Goal: Task Accomplishment & Management: Manage account settings

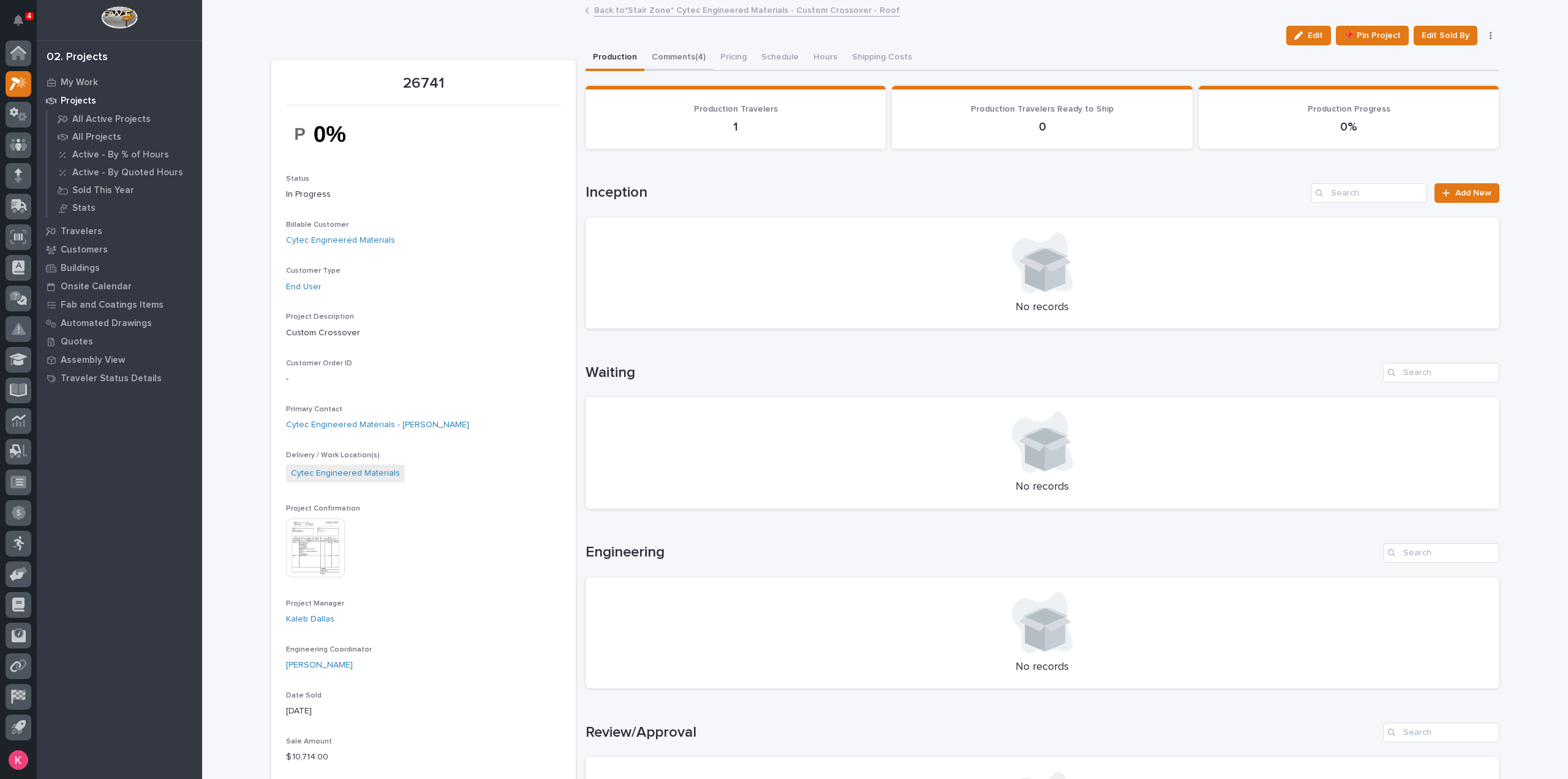
click at [689, 65] on button "Comments (4)" at bounding box center [678, 58] width 68 height 26
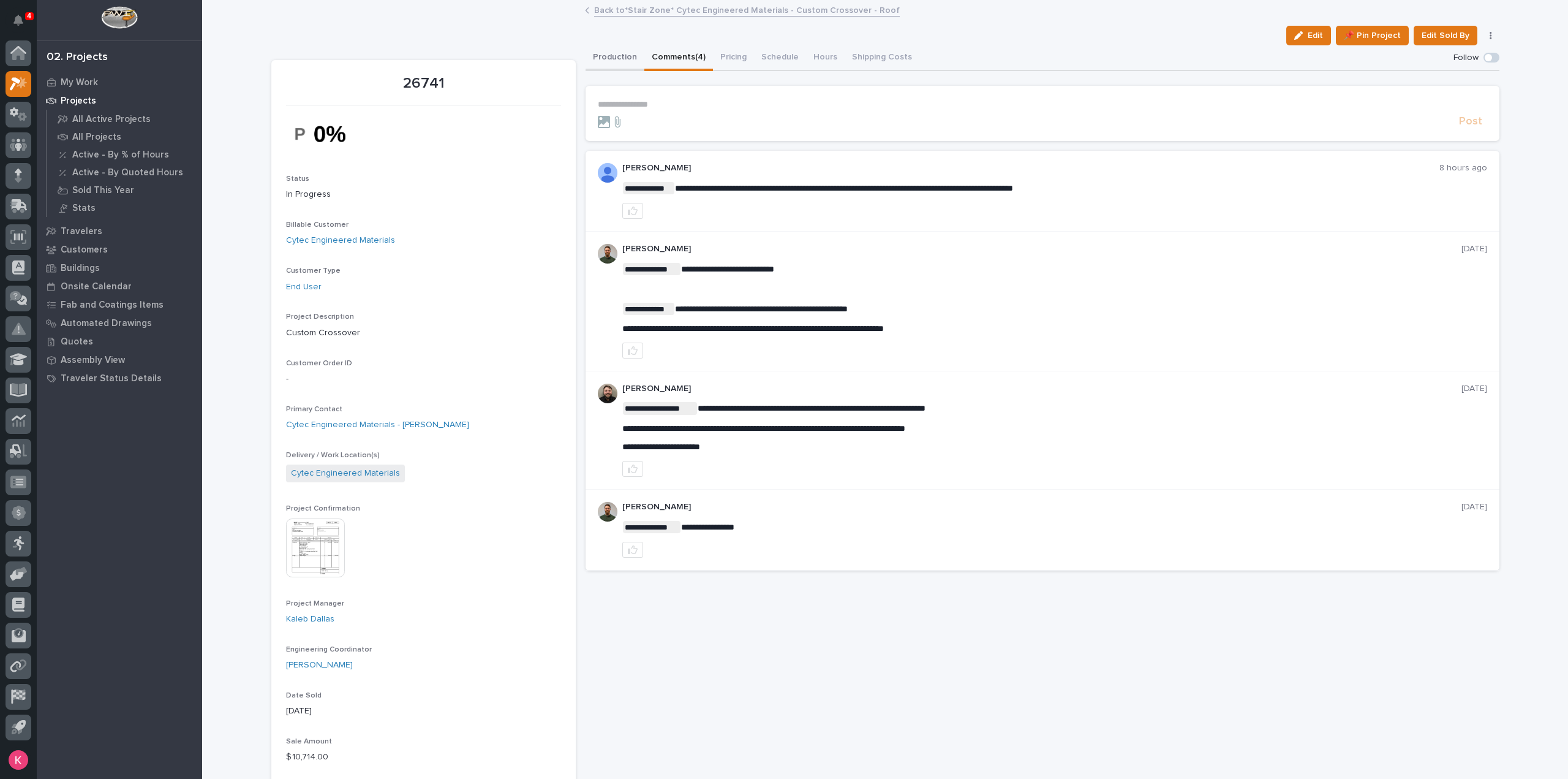
click at [590, 62] on button "Production" at bounding box center [615, 58] width 59 height 26
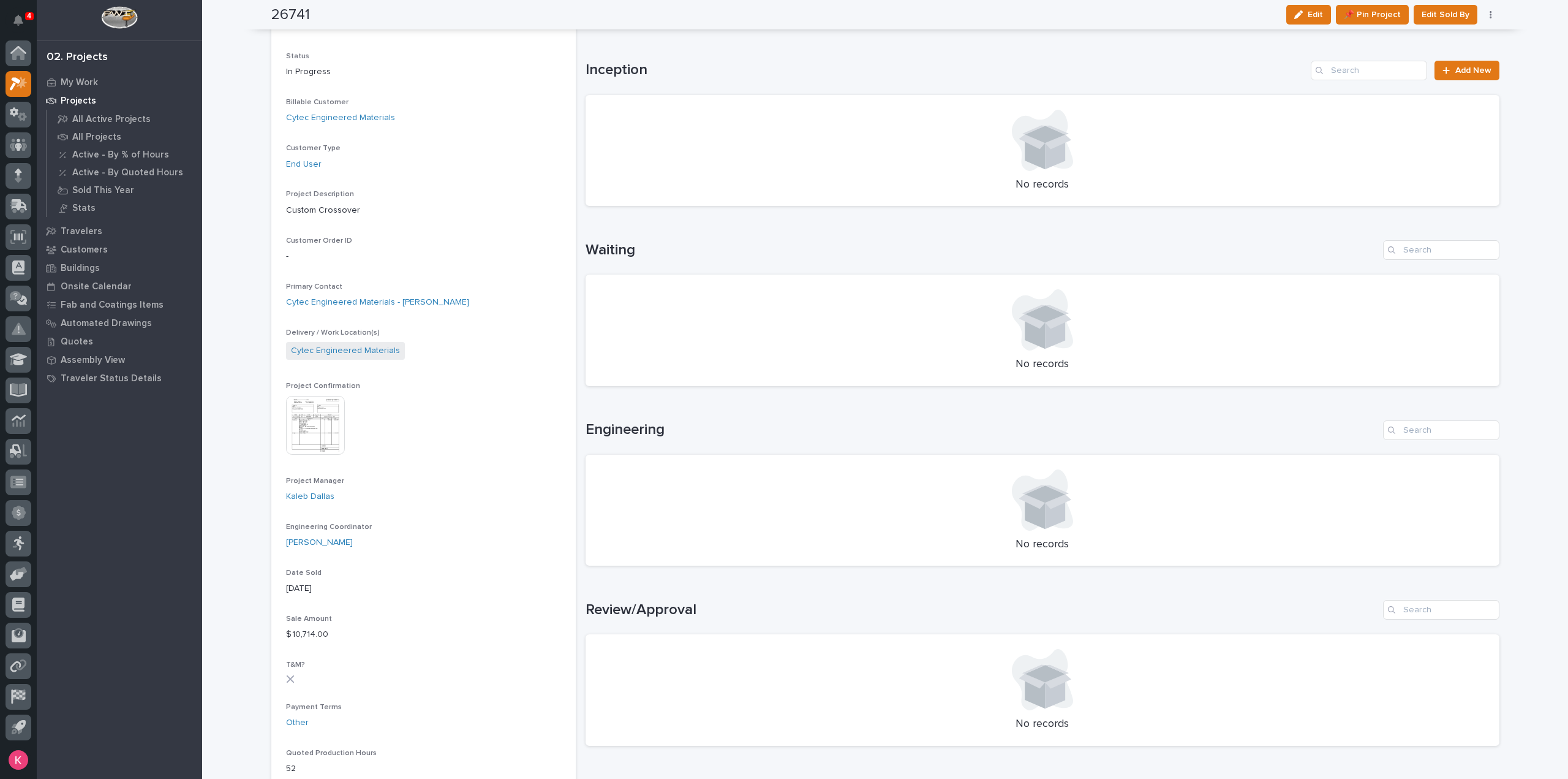
scroll to position [123, 0]
click at [315, 410] on img at bounding box center [315, 425] width 59 height 59
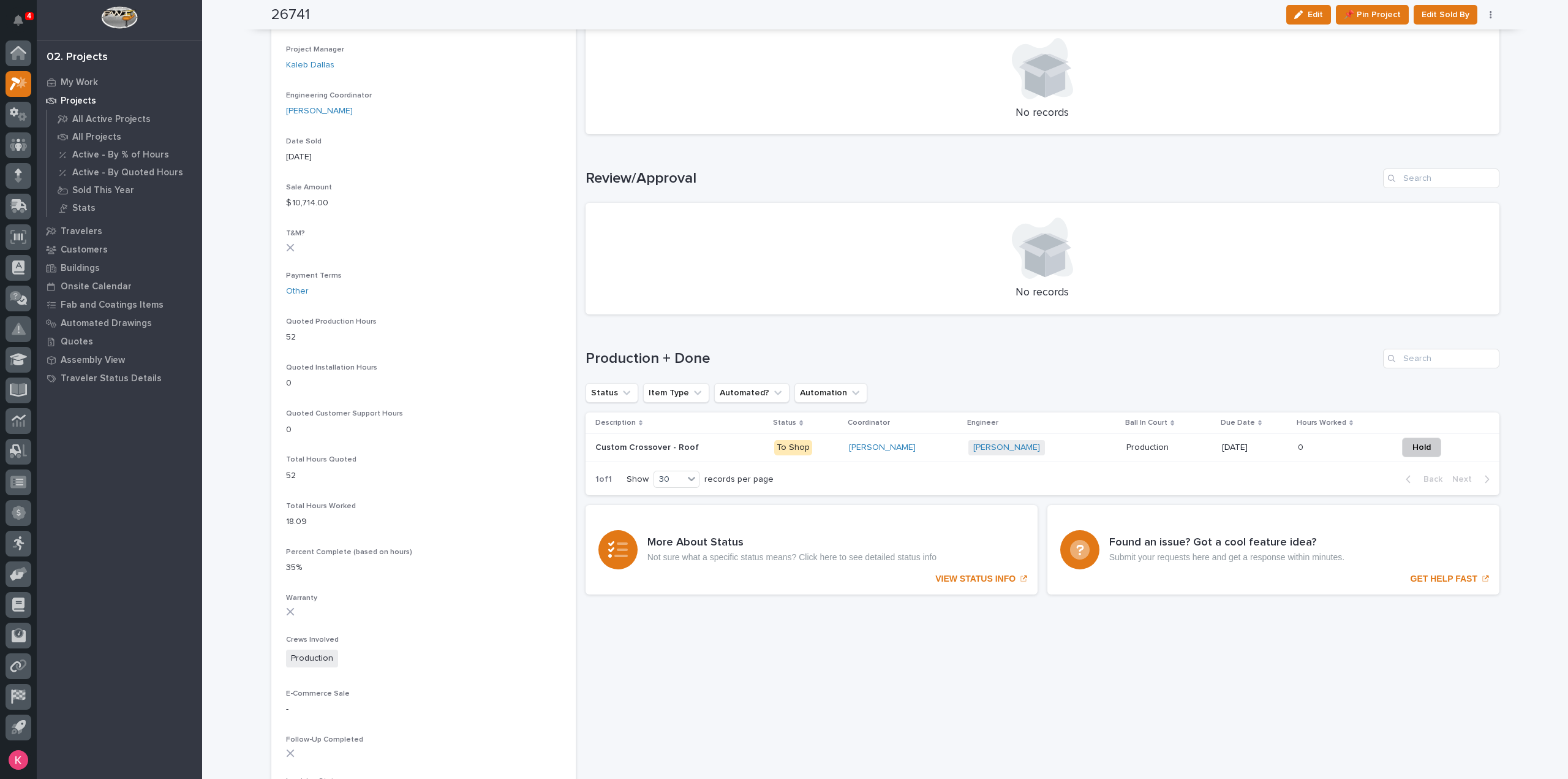
scroll to position [552, 0]
click at [934, 449] on div "[PERSON_NAME]" at bounding box center [904, 450] width 110 height 11
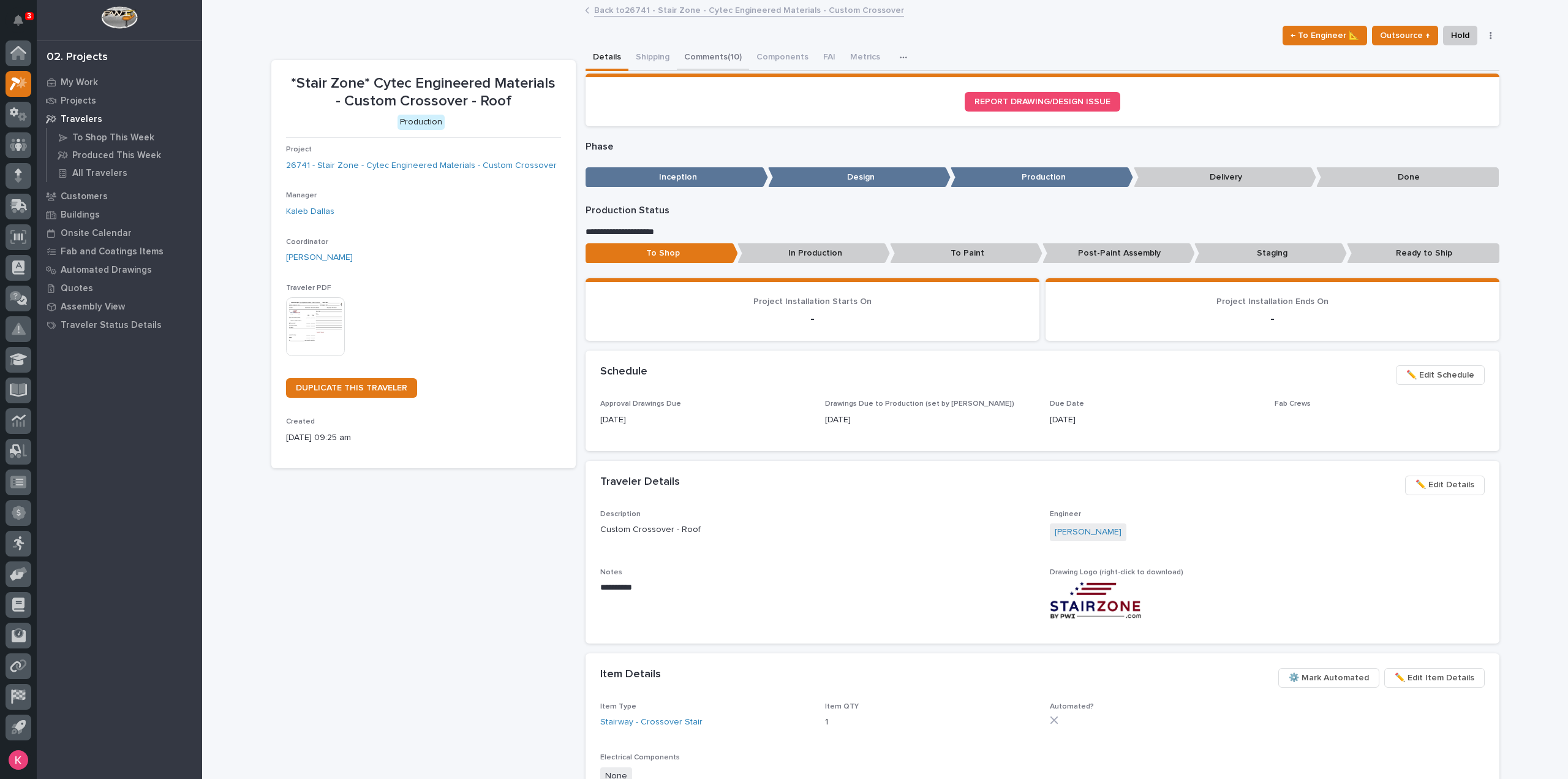
click at [690, 59] on button "Comments (10)" at bounding box center [713, 58] width 72 height 26
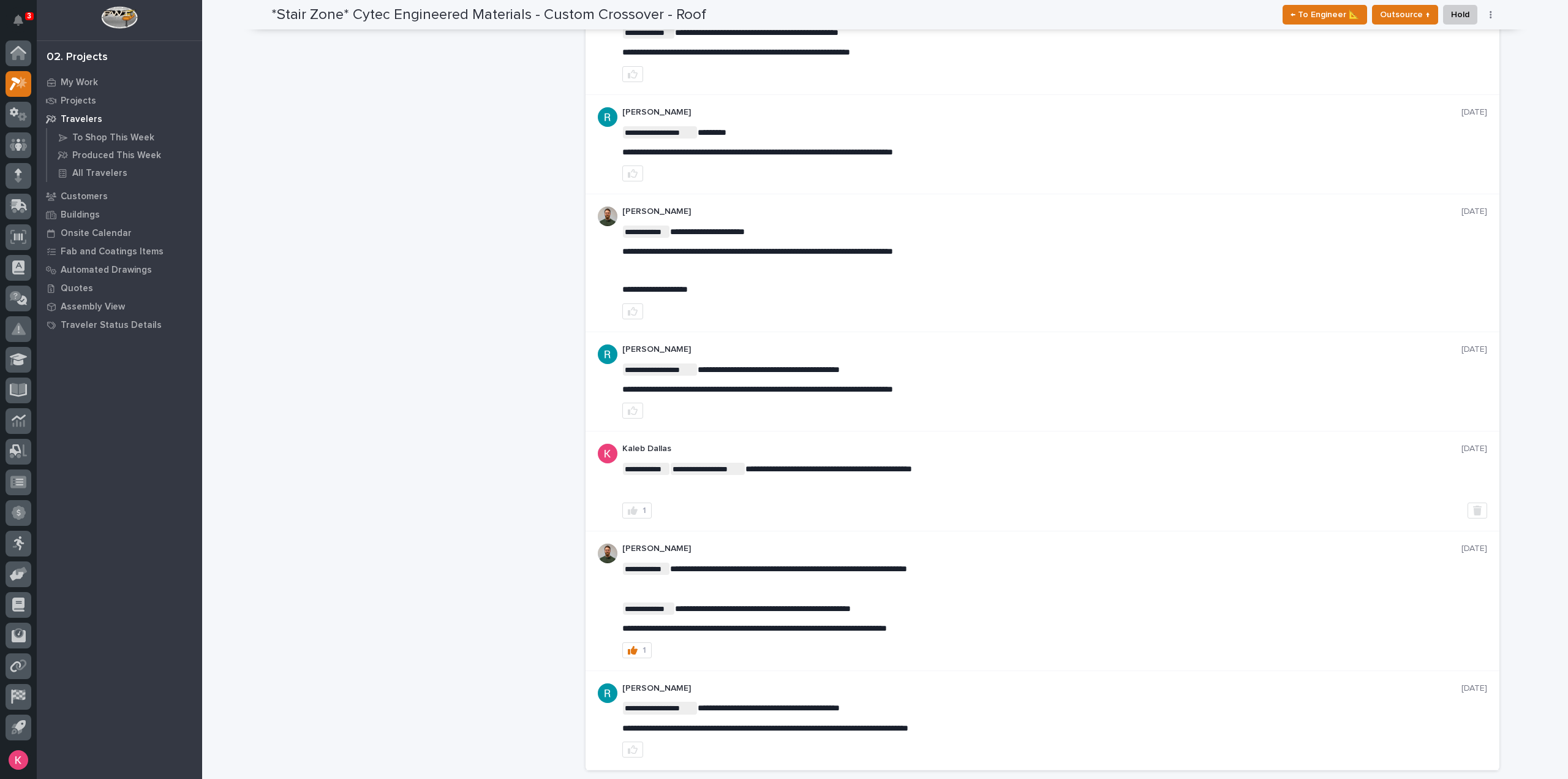
scroll to position [490, 0]
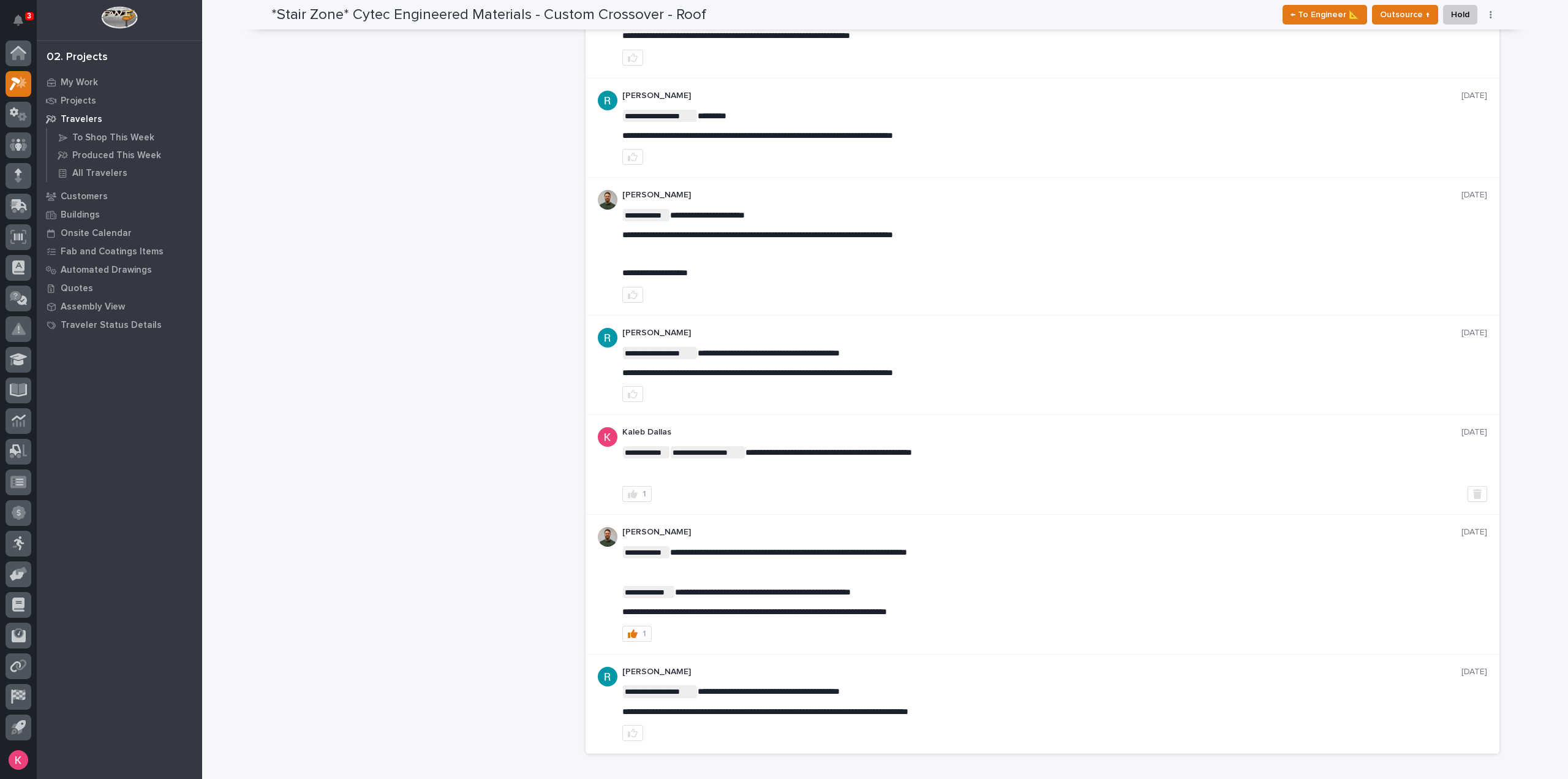
click at [1006, 489] on div "1" at bounding box center [1054, 493] width 865 height 16
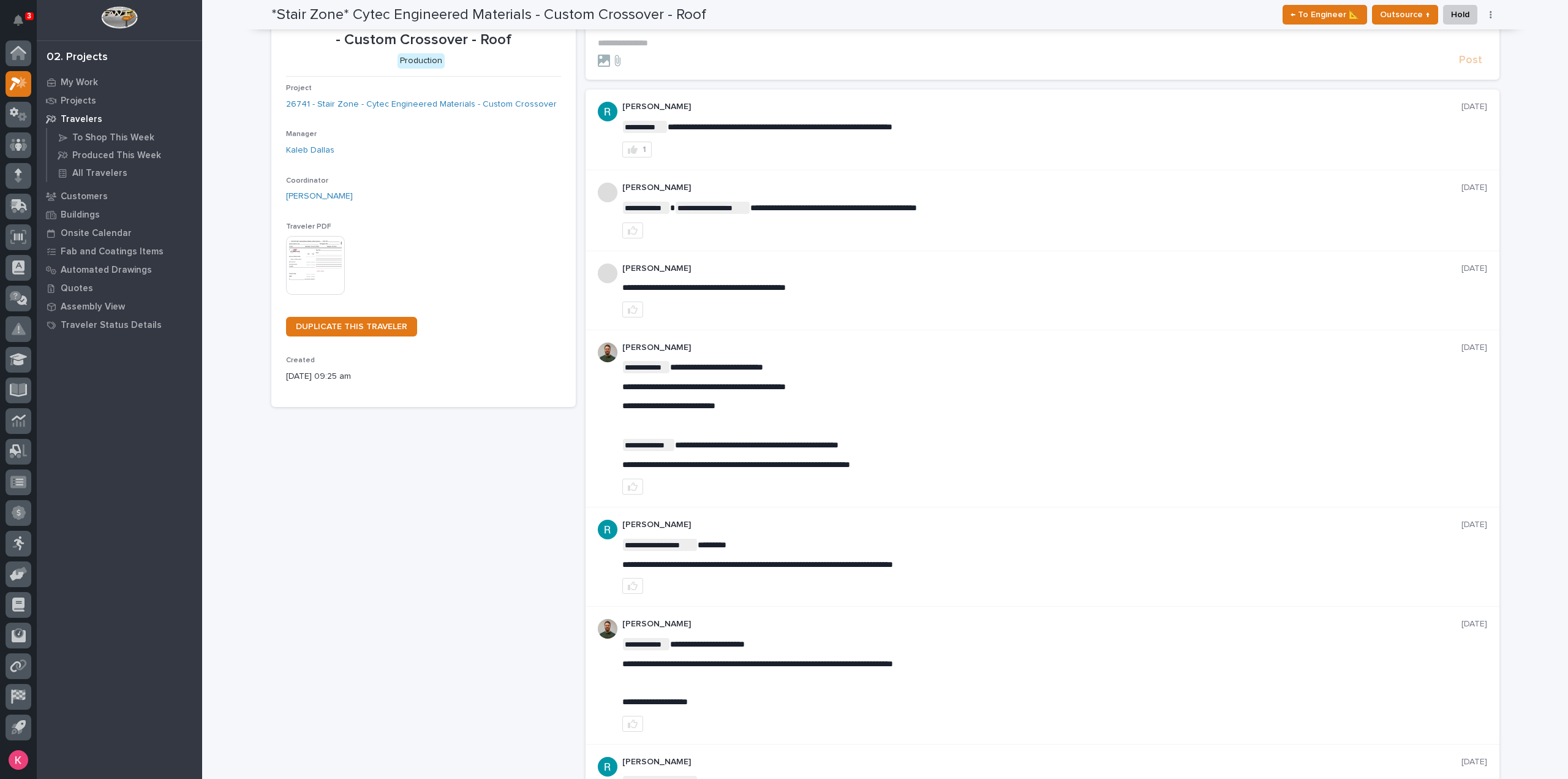
scroll to position [0, 0]
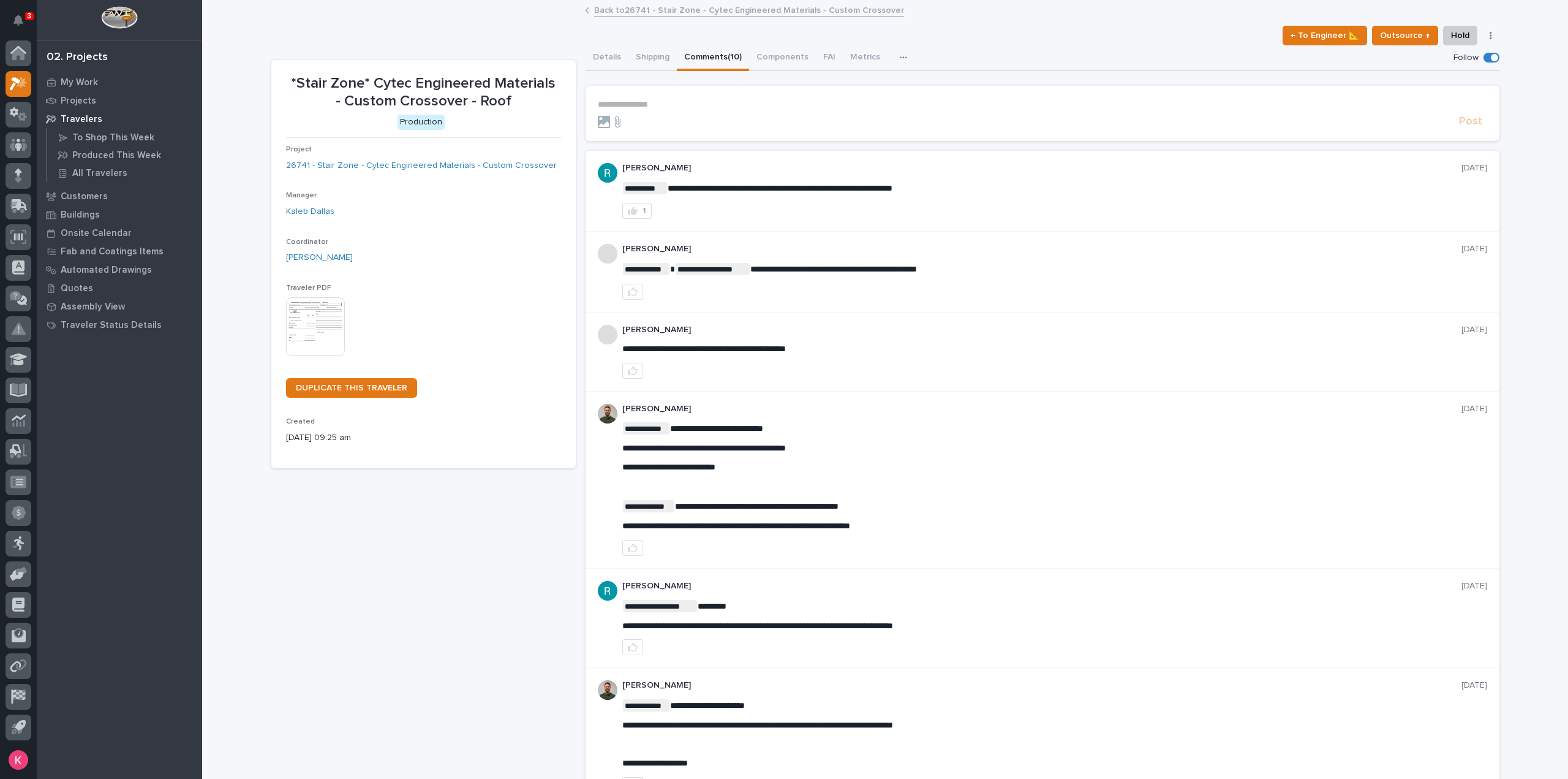
click at [612, 60] on button "Details" at bounding box center [606, 58] width 43 height 26
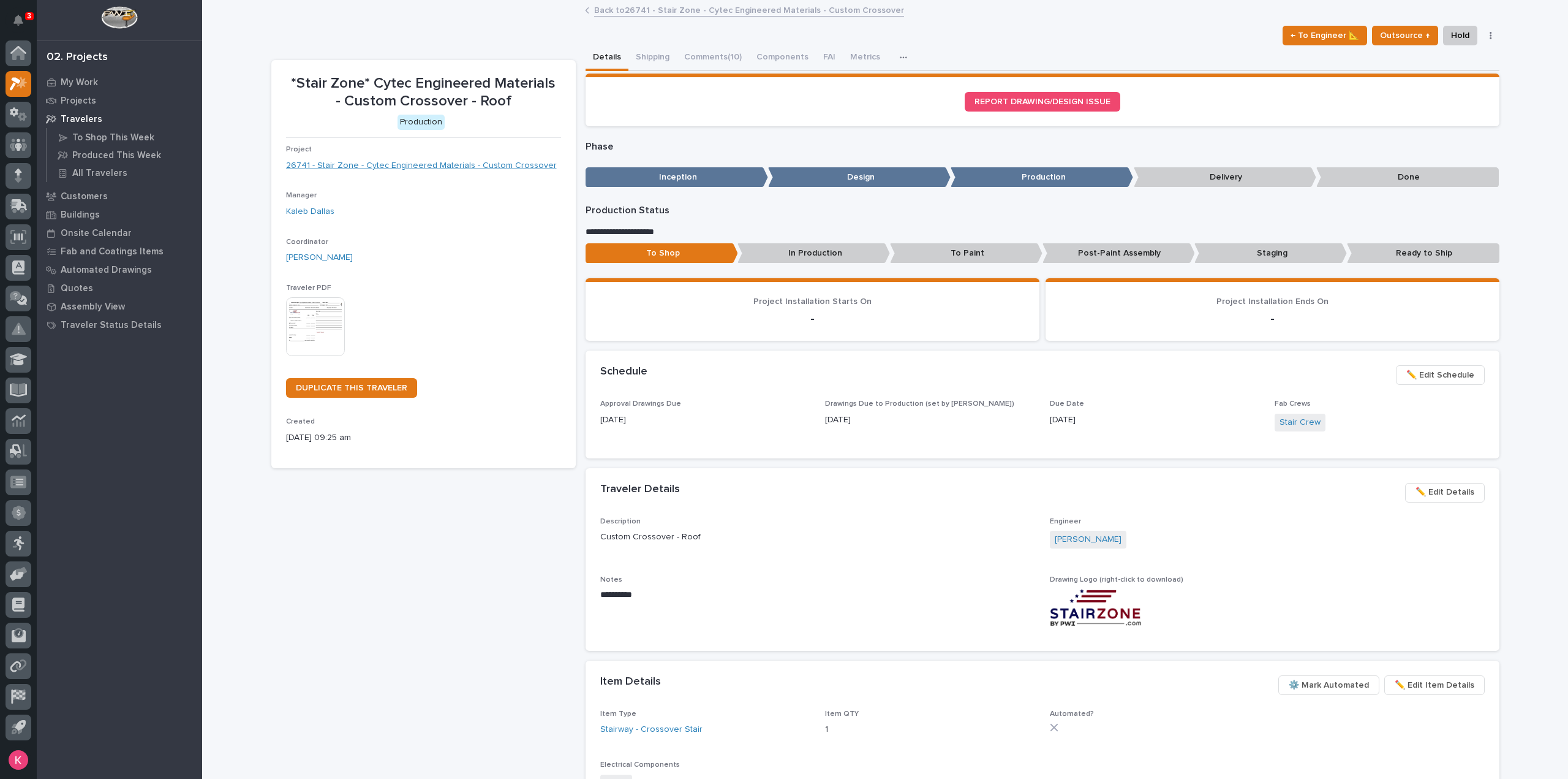
click at [362, 163] on link "26741 - Stair Zone - Cytec Engineered Materials - Custom Crossover" at bounding box center [421, 166] width 271 height 13
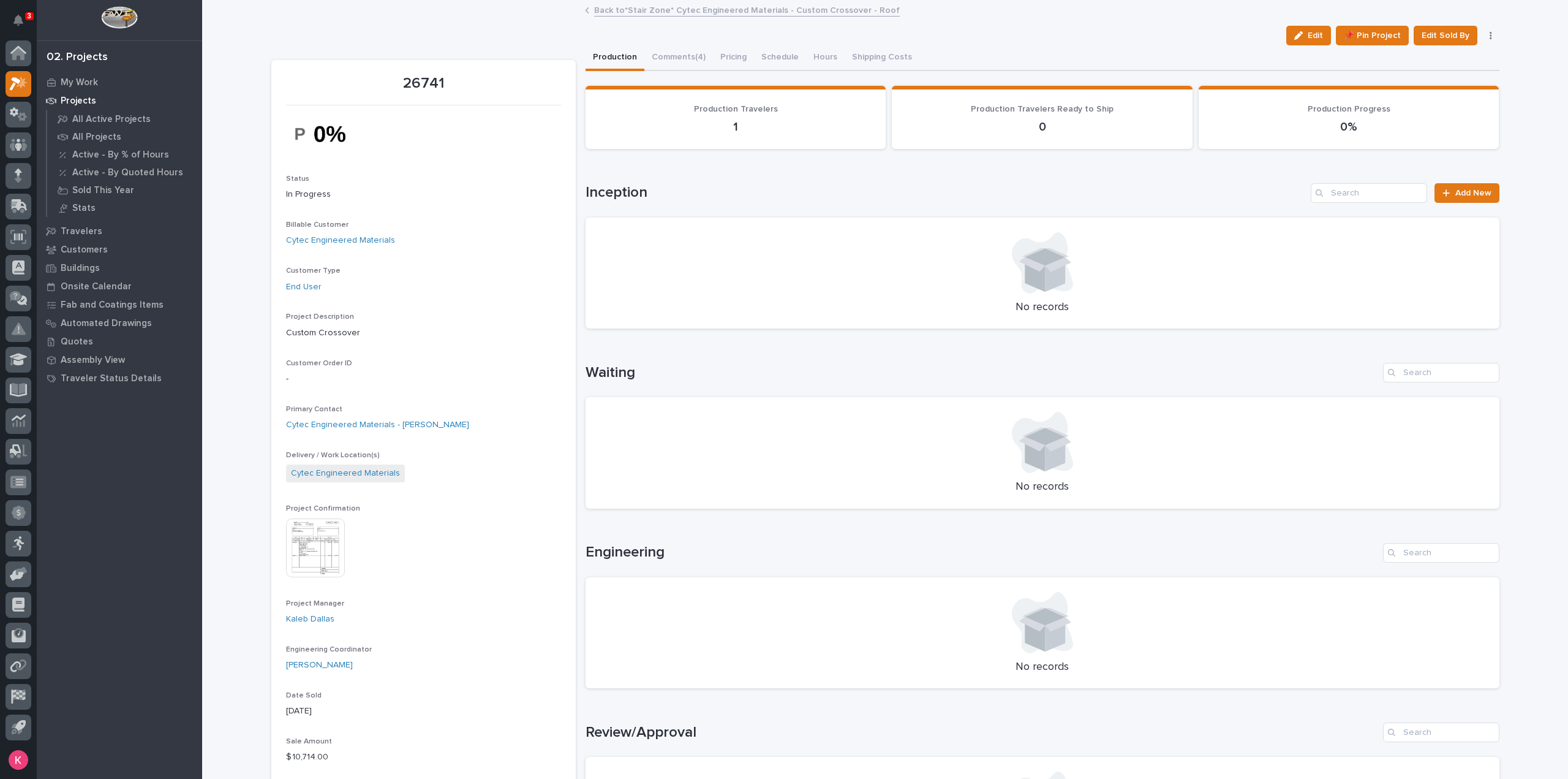
click at [310, 537] on img at bounding box center [315, 548] width 59 height 59
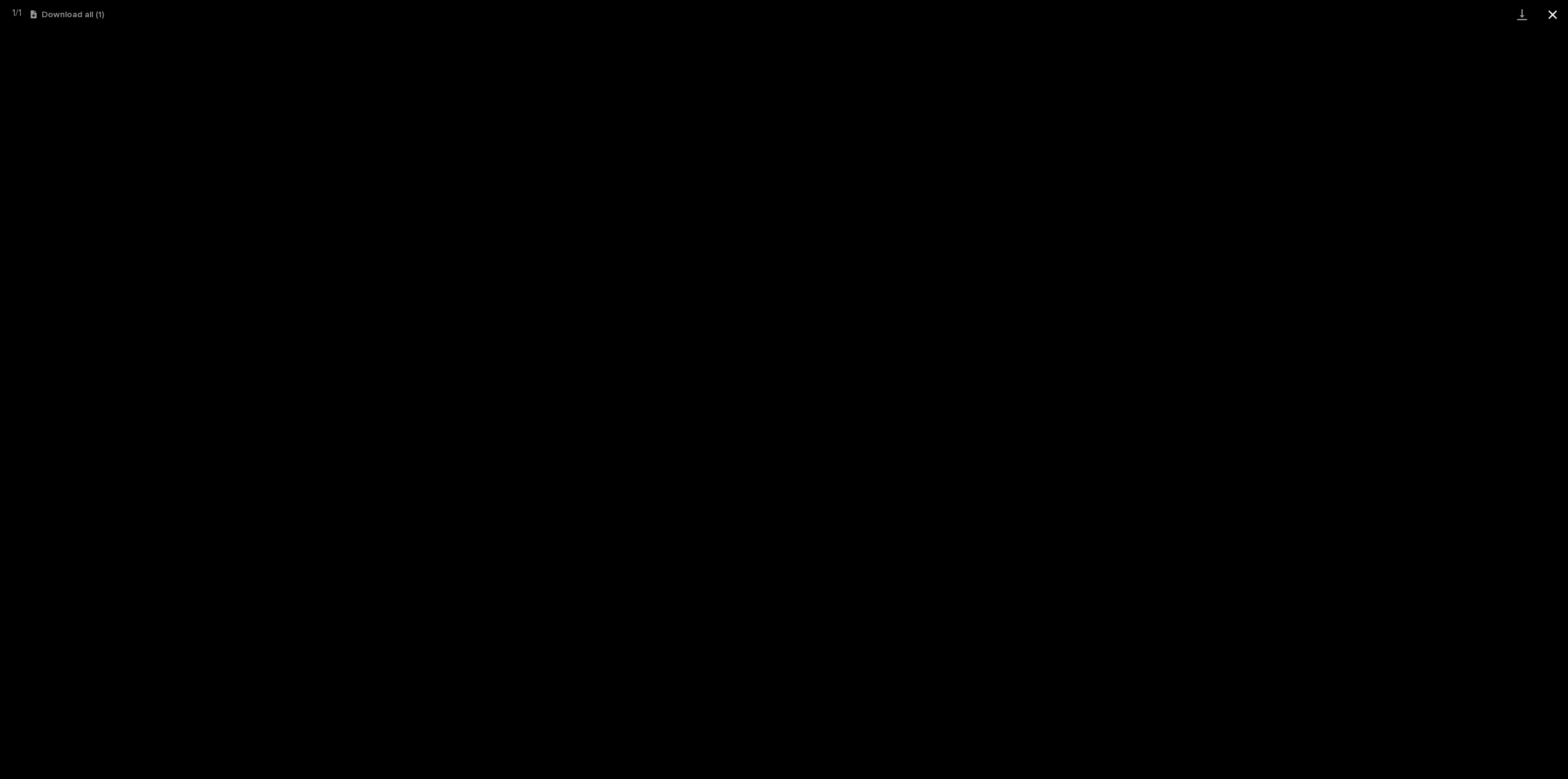
drag, startPoint x: 1546, startPoint y: 18, endPoint x: 1563, endPoint y: 20, distance: 17.1
click at [1547, 18] on button "Close gallery" at bounding box center [1552, 14] width 31 height 29
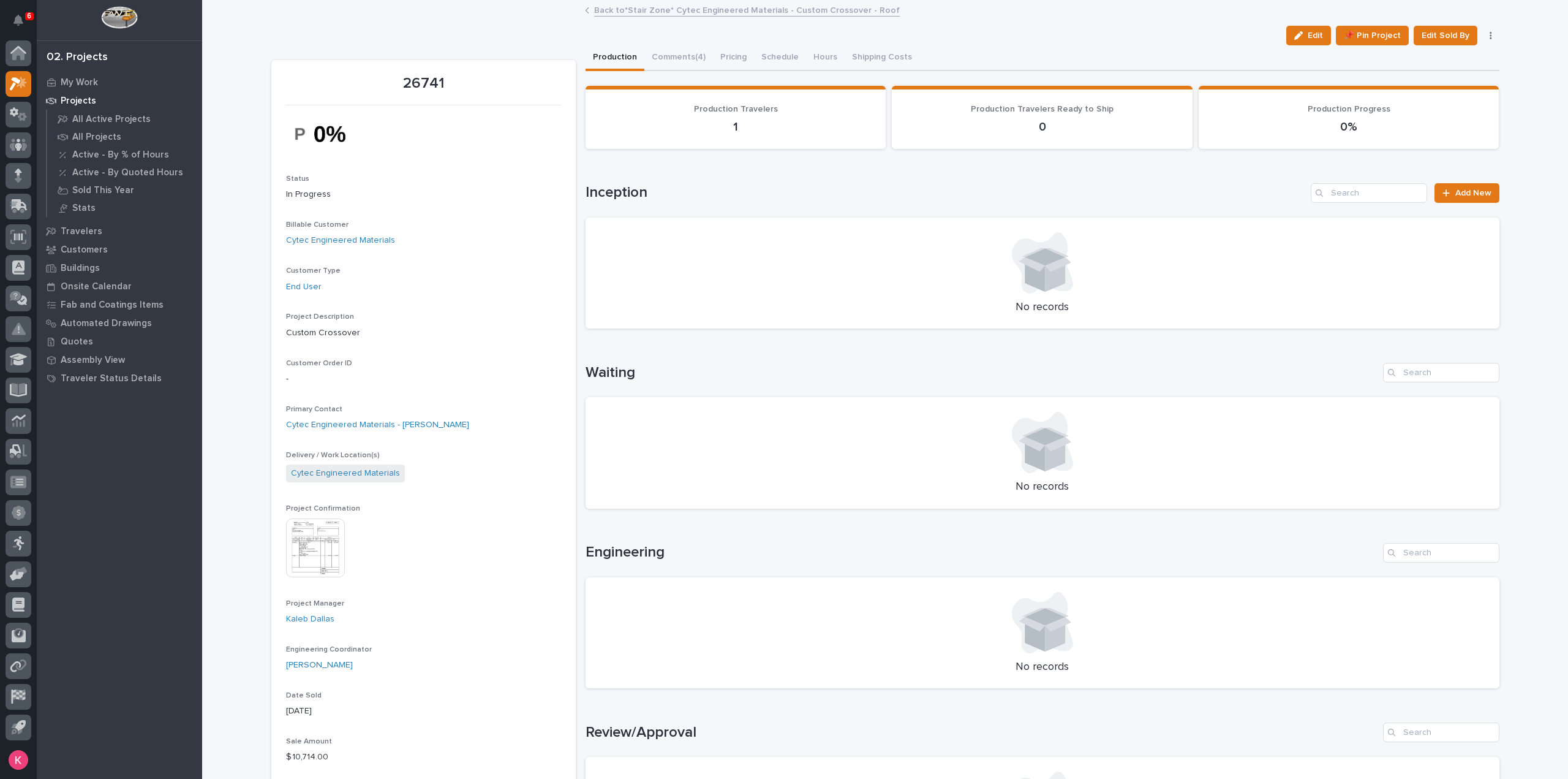
click at [27, 87] on div at bounding box center [18, 84] width 26 height 26
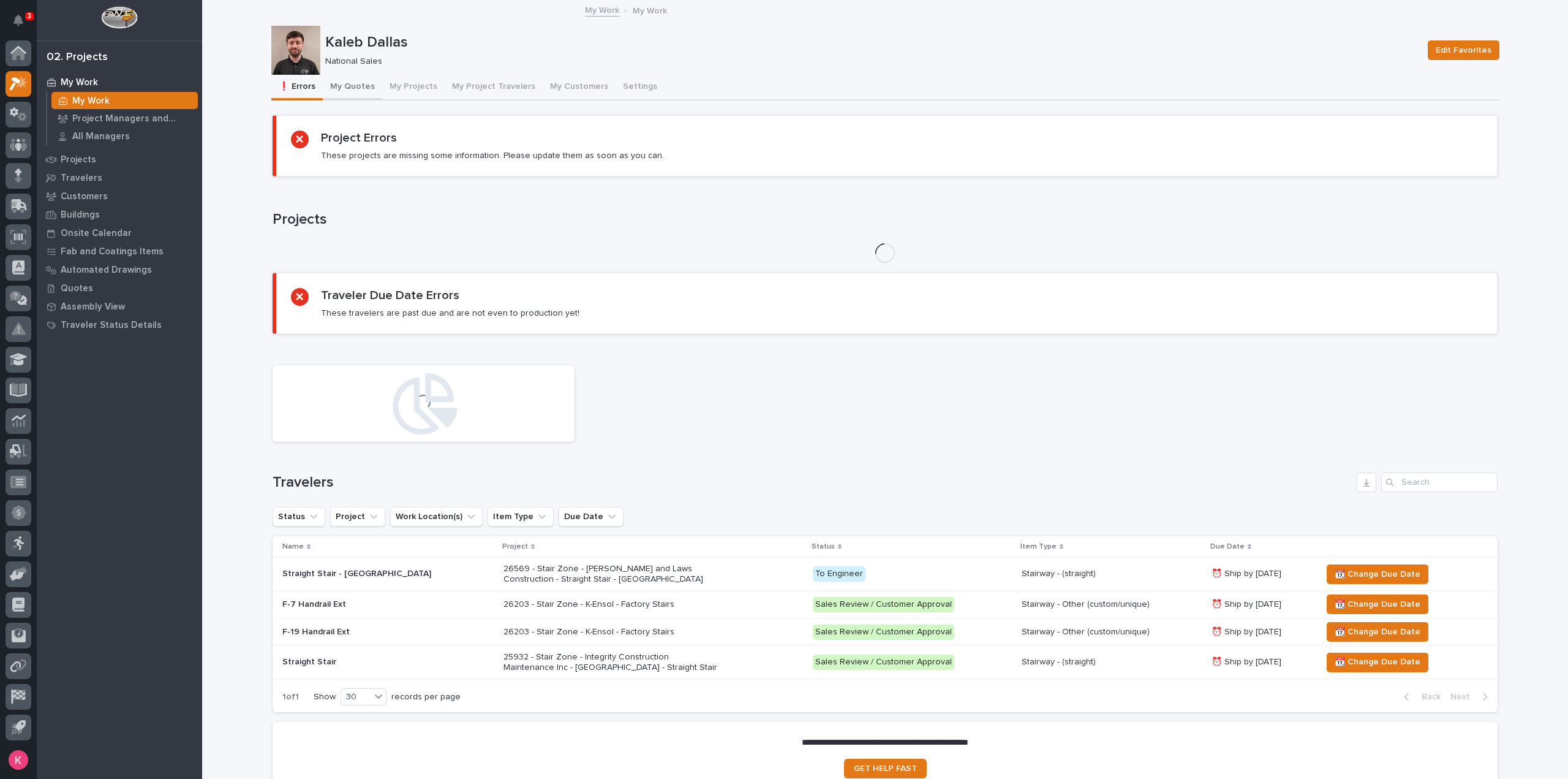
click at [360, 81] on button "My Quotes" at bounding box center [352, 87] width 59 height 26
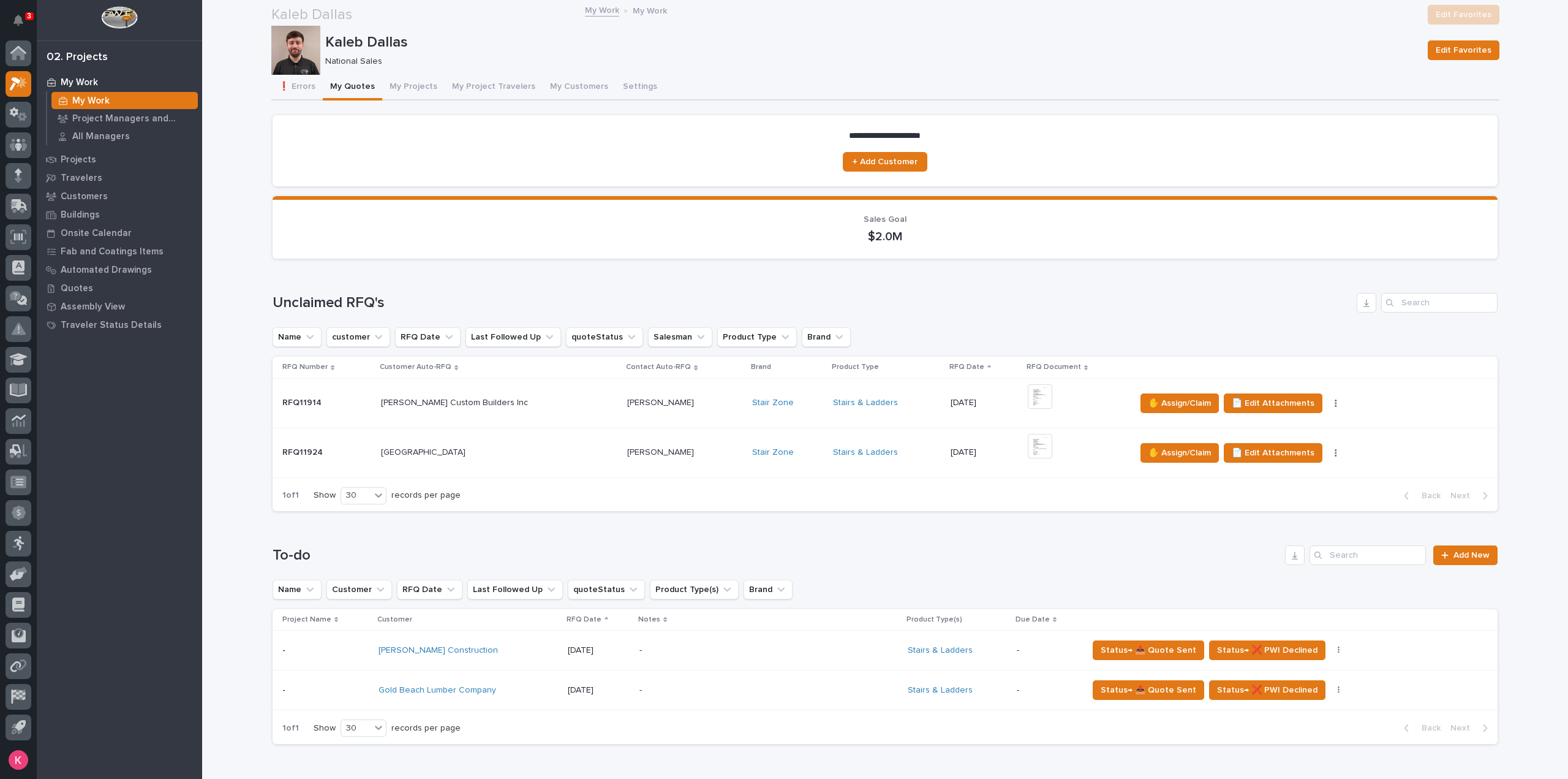
scroll to position [306, 0]
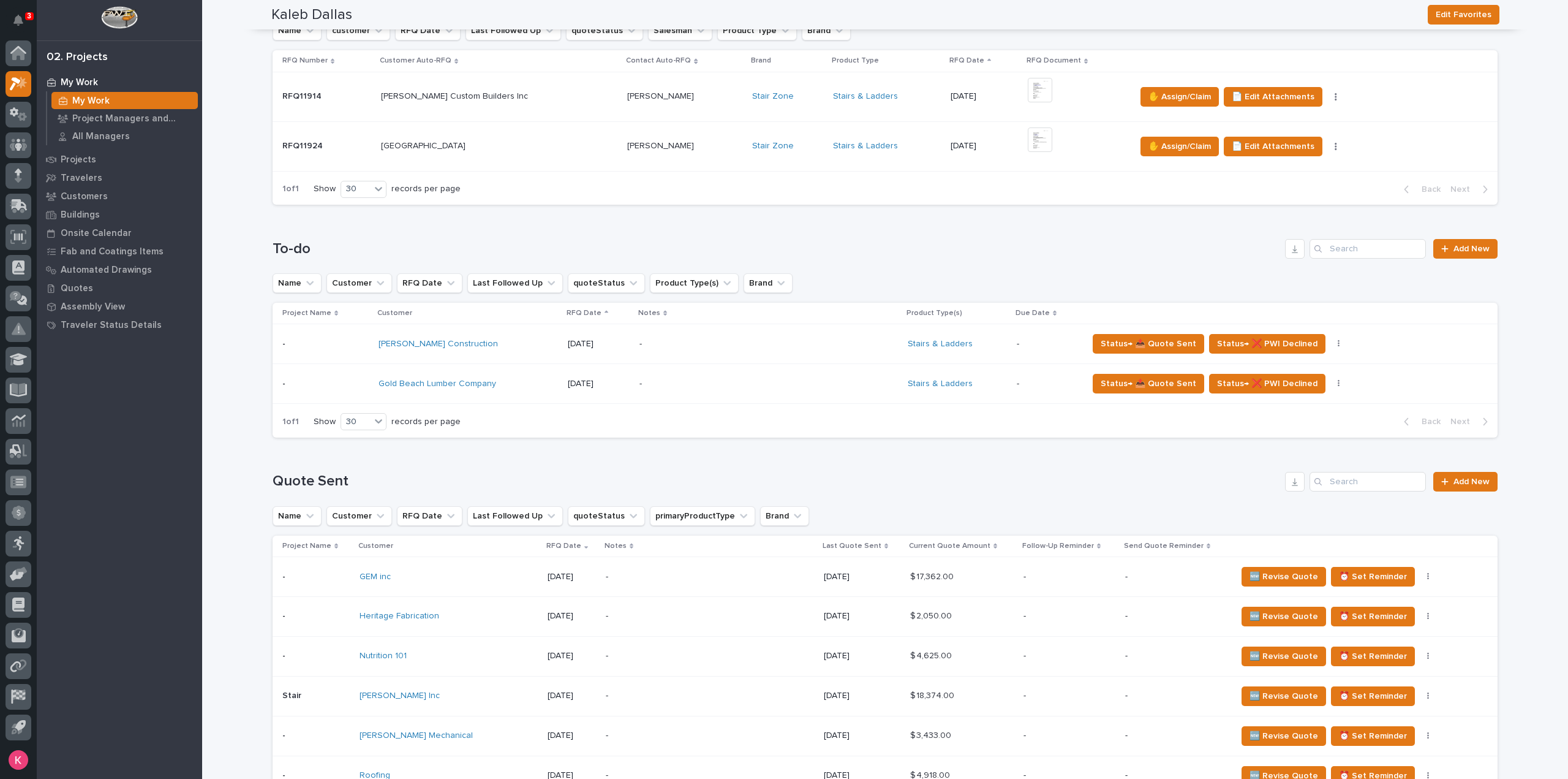
click at [716, 383] on p "-" at bounding box center [746, 384] width 214 height 11
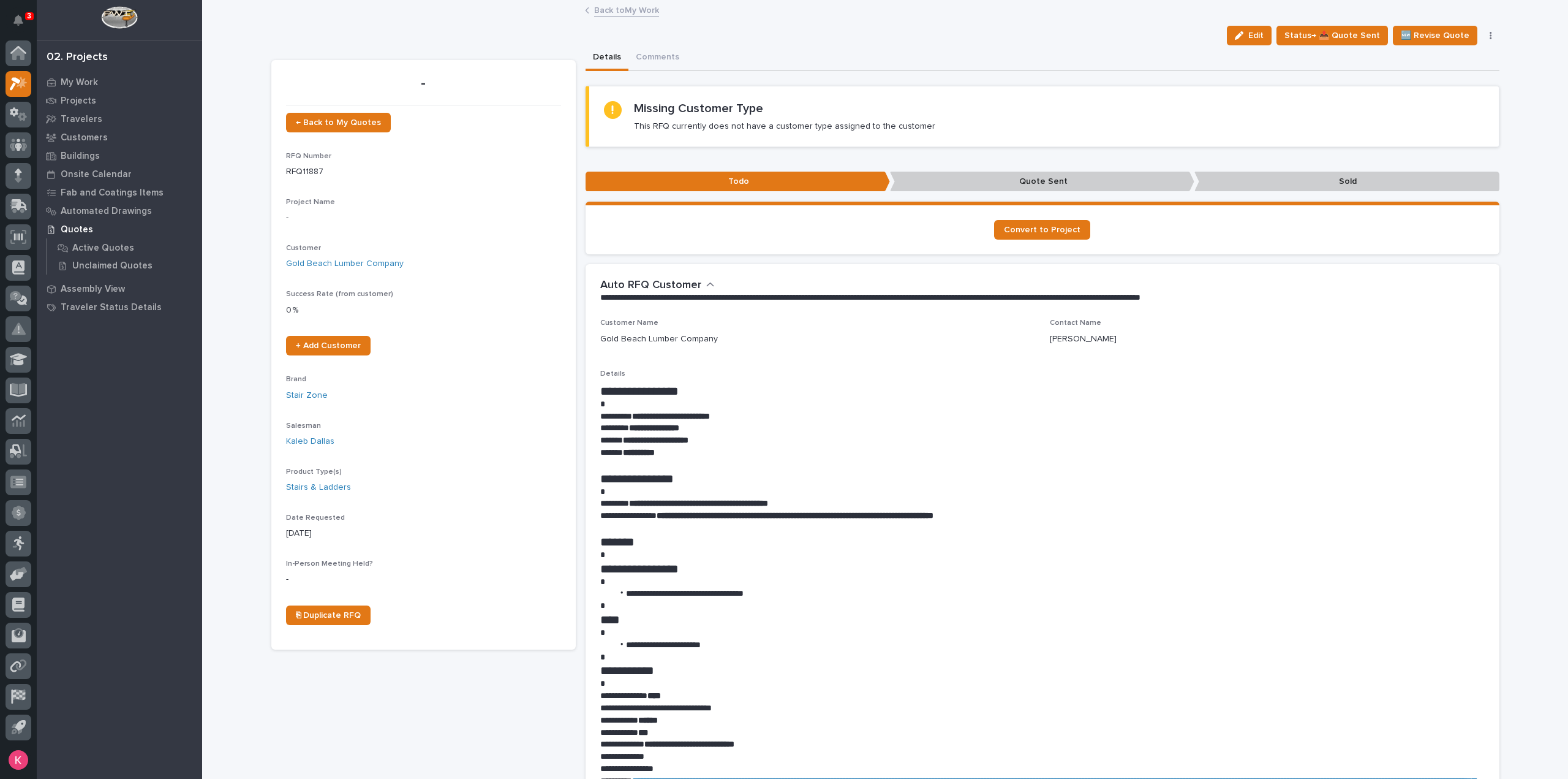
click at [618, 11] on link "Back to My Work" at bounding box center [627, 9] width 65 height 14
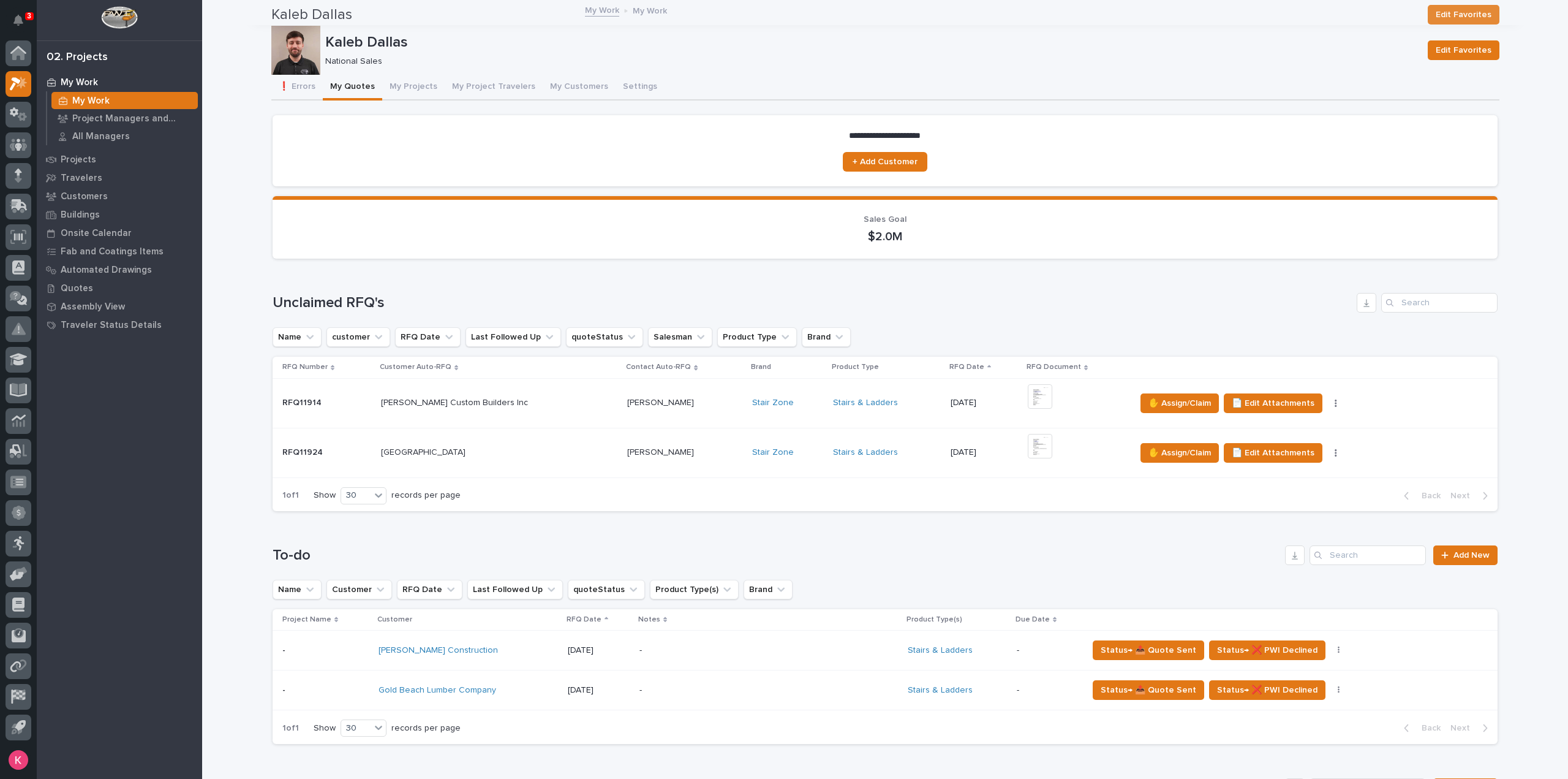
scroll to position [306, 0]
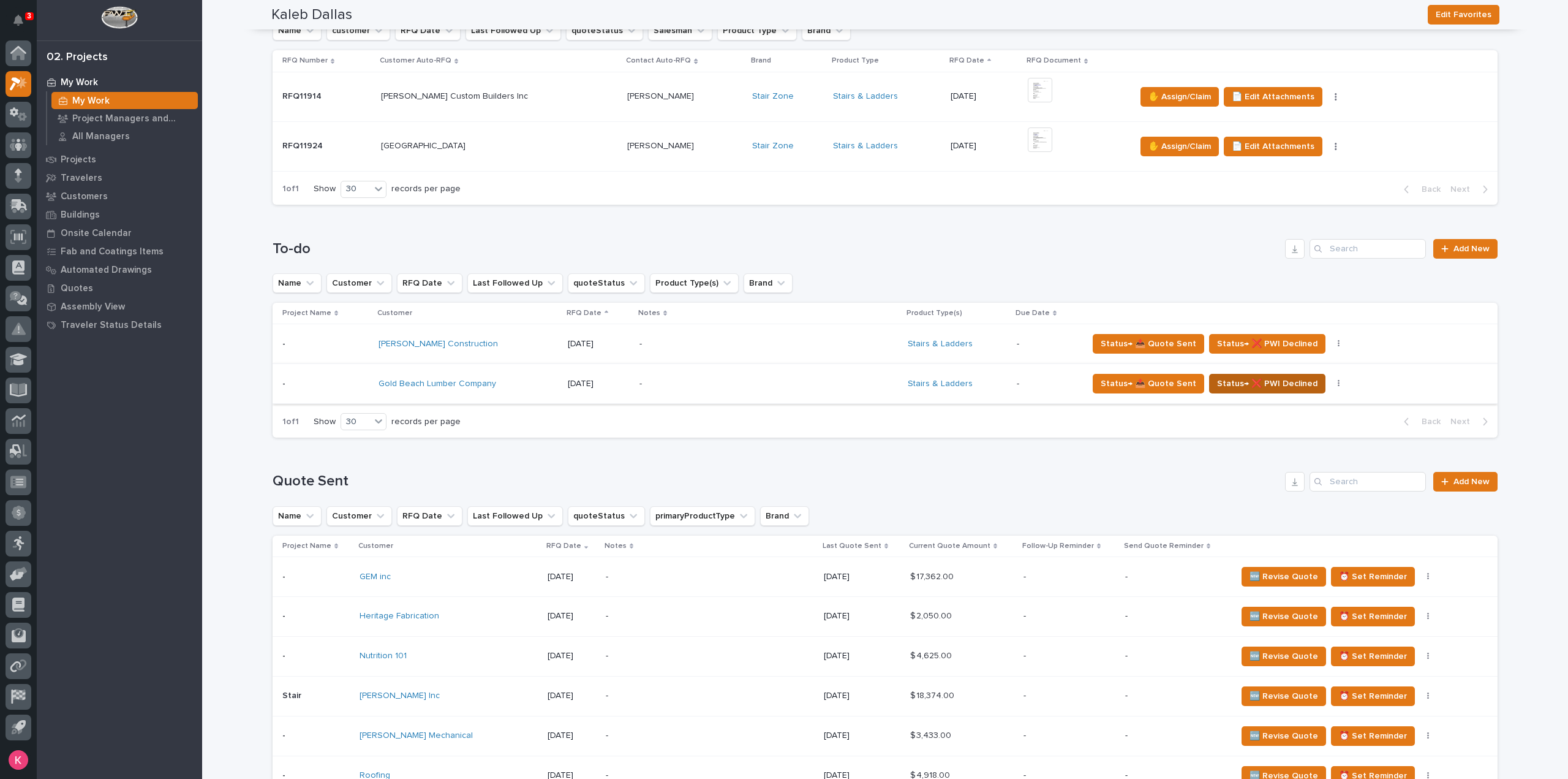
click at [1285, 390] on span "Status→ ❌ PWI Declined" at bounding box center [1266, 384] width 100 height 15
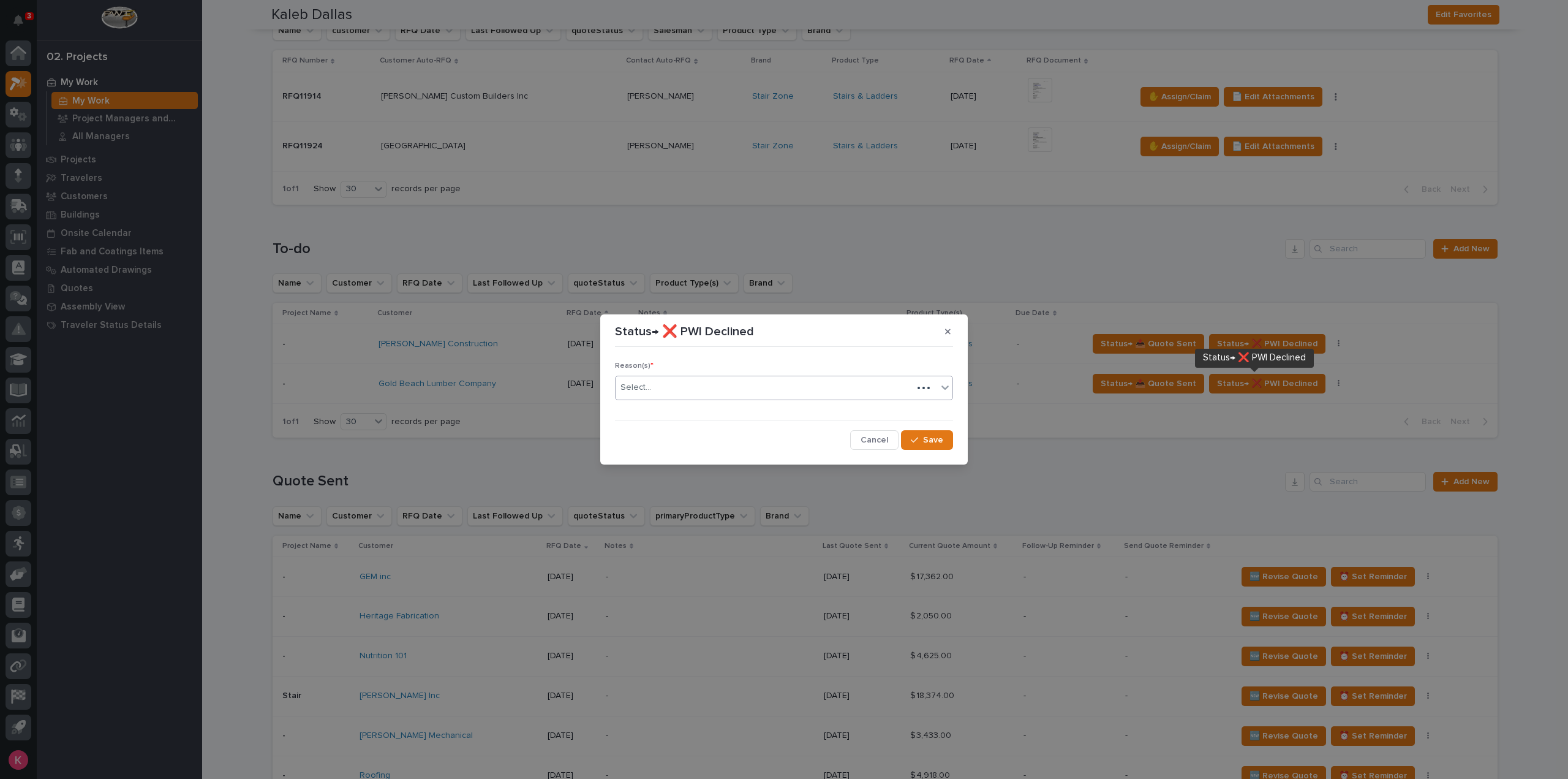
click at [759, 383] on div "Select..." at bounding box center [764, 387] width 297 height 20
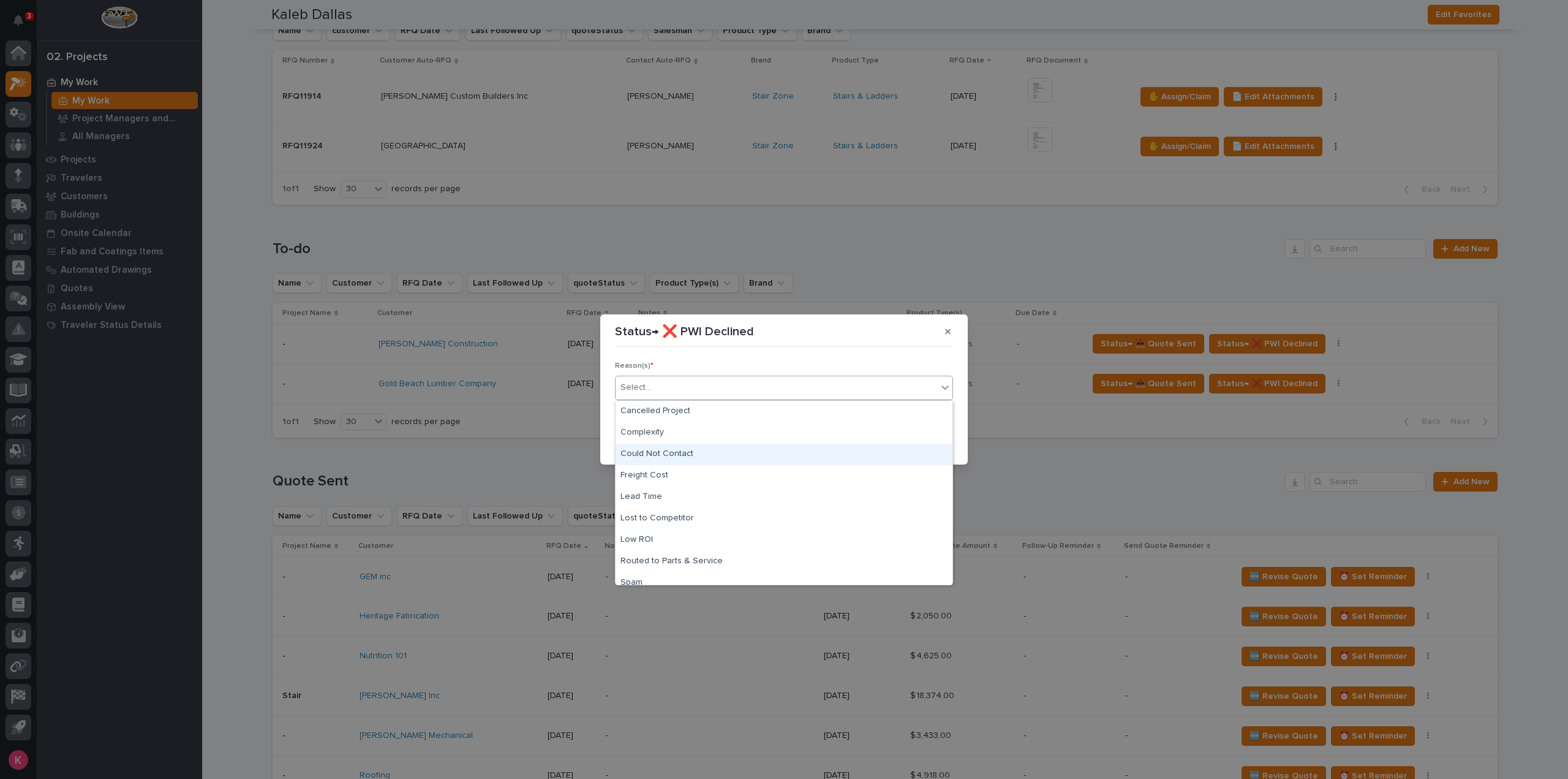
click at [680, 453] on div "Could Not Contact" at bounding box center [784, 454] width 337 height 21
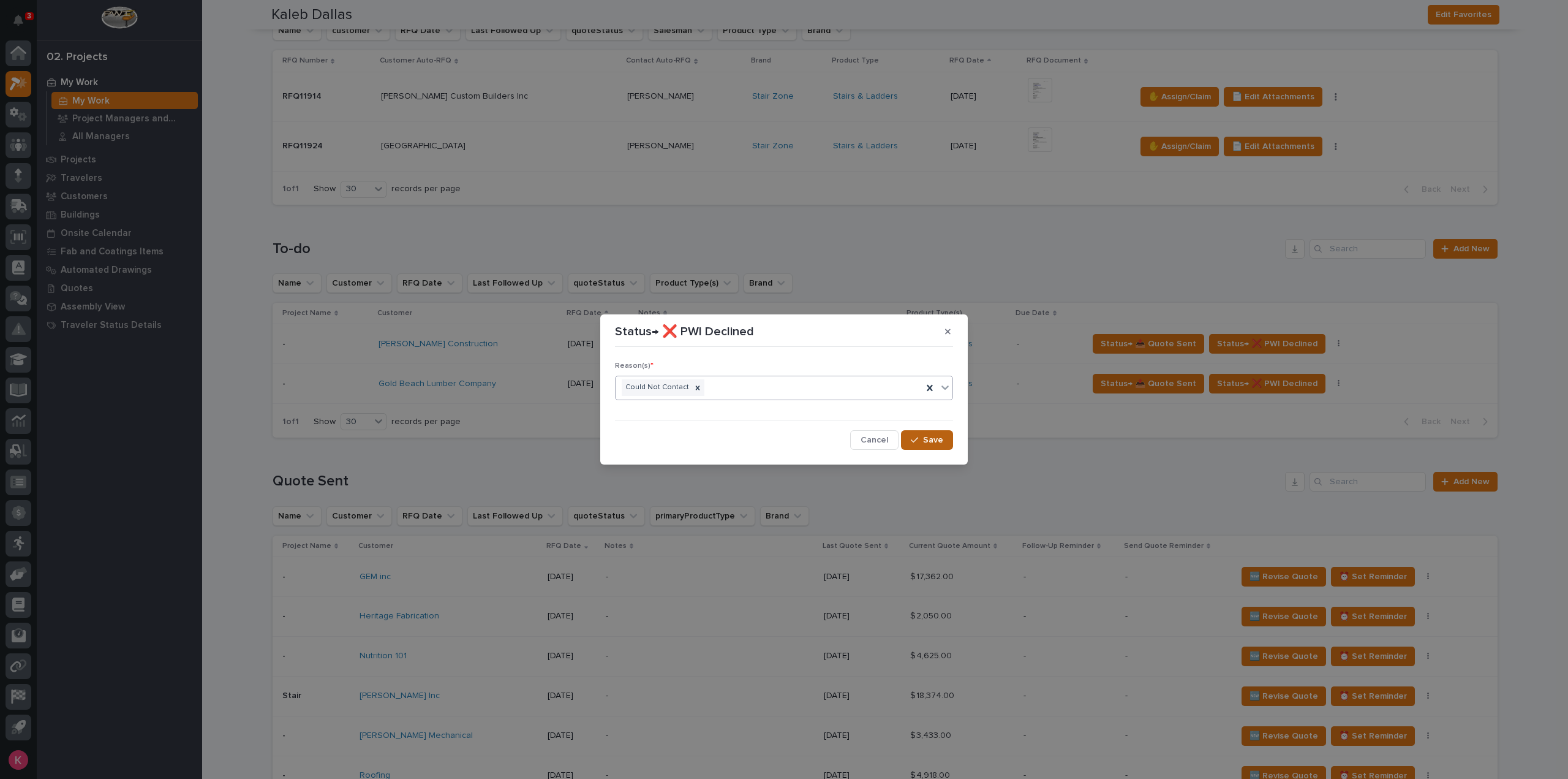
click at [931, 440] on span "Save" at bounding box center [933, 440] width 20 height 11
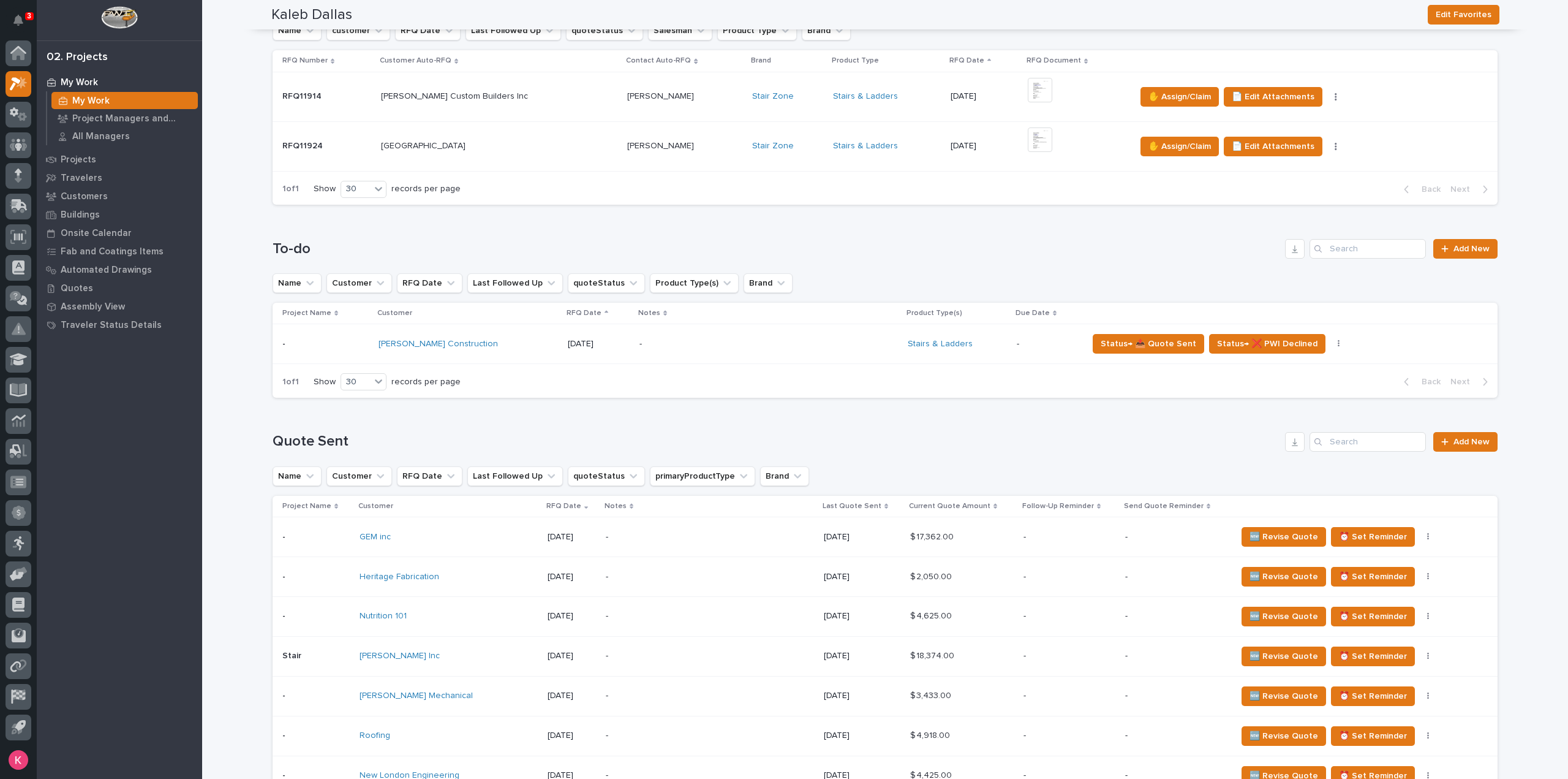
click at [746, 354] on div "-" at bounding box center [746, 344] width 214 height 28
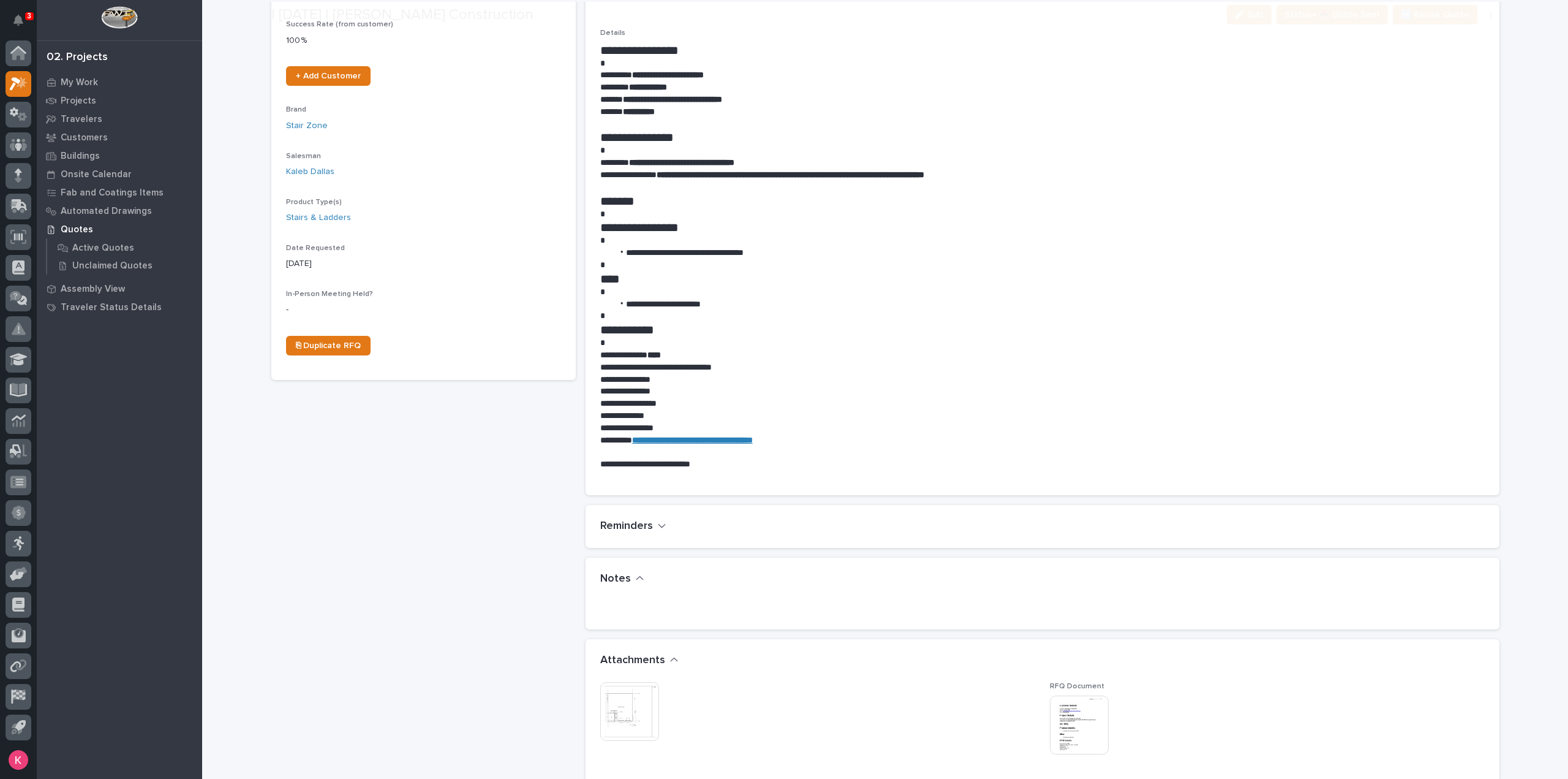
scroll to position [490, 0]
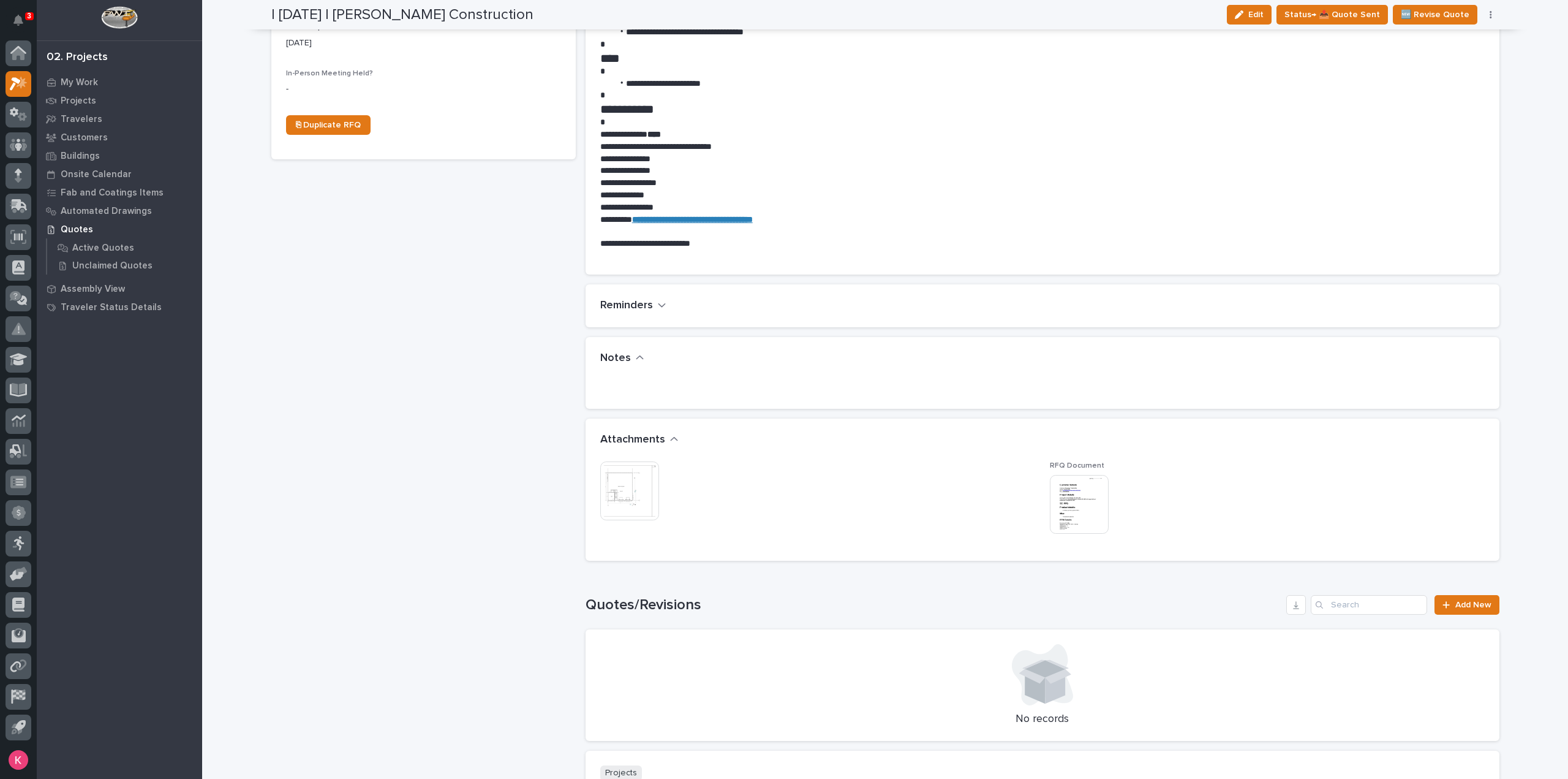
click at [626, 497] on img at bounding box center [630, 491] width 59 height 59
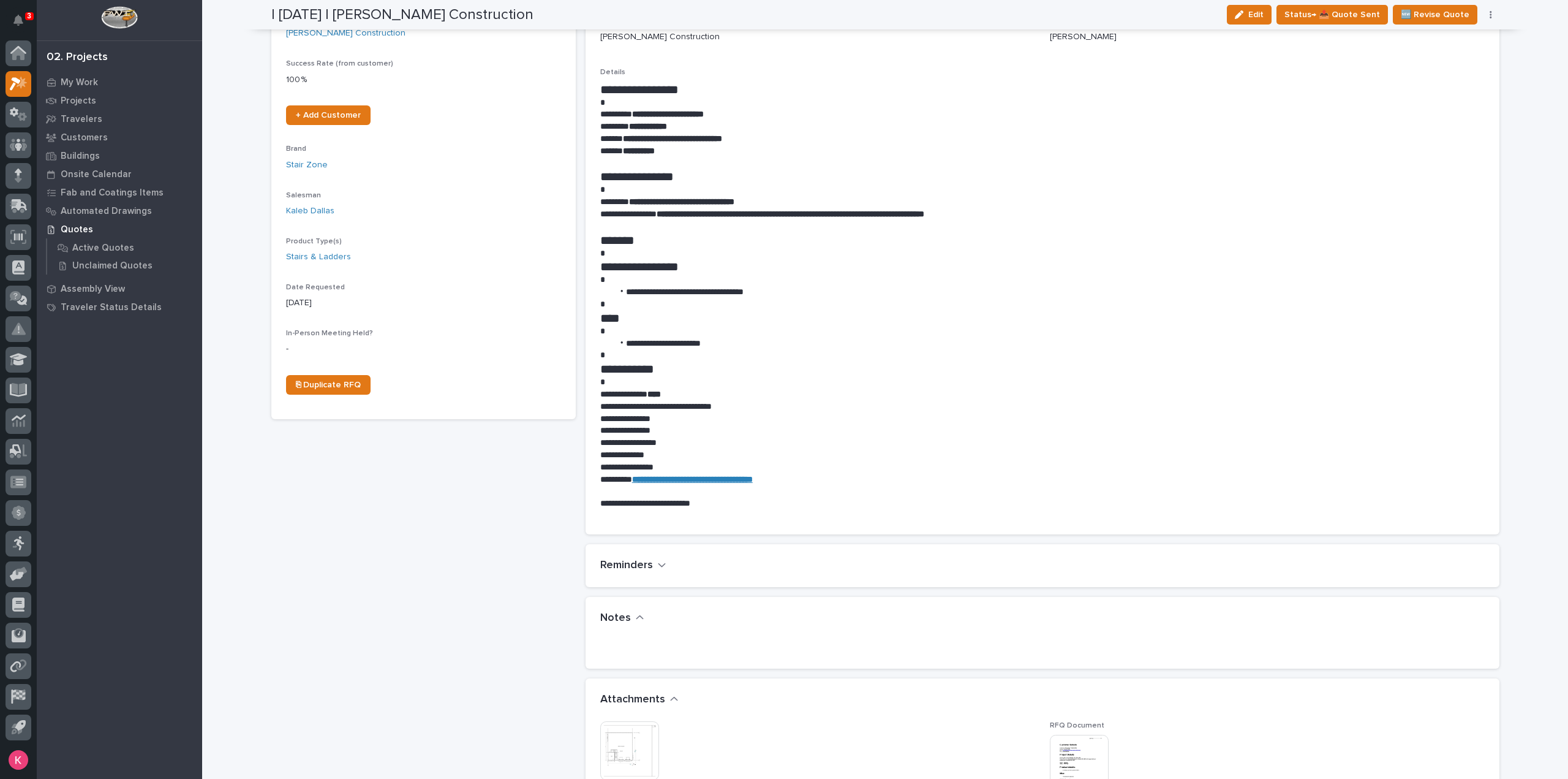
scroll to position [0, 0]
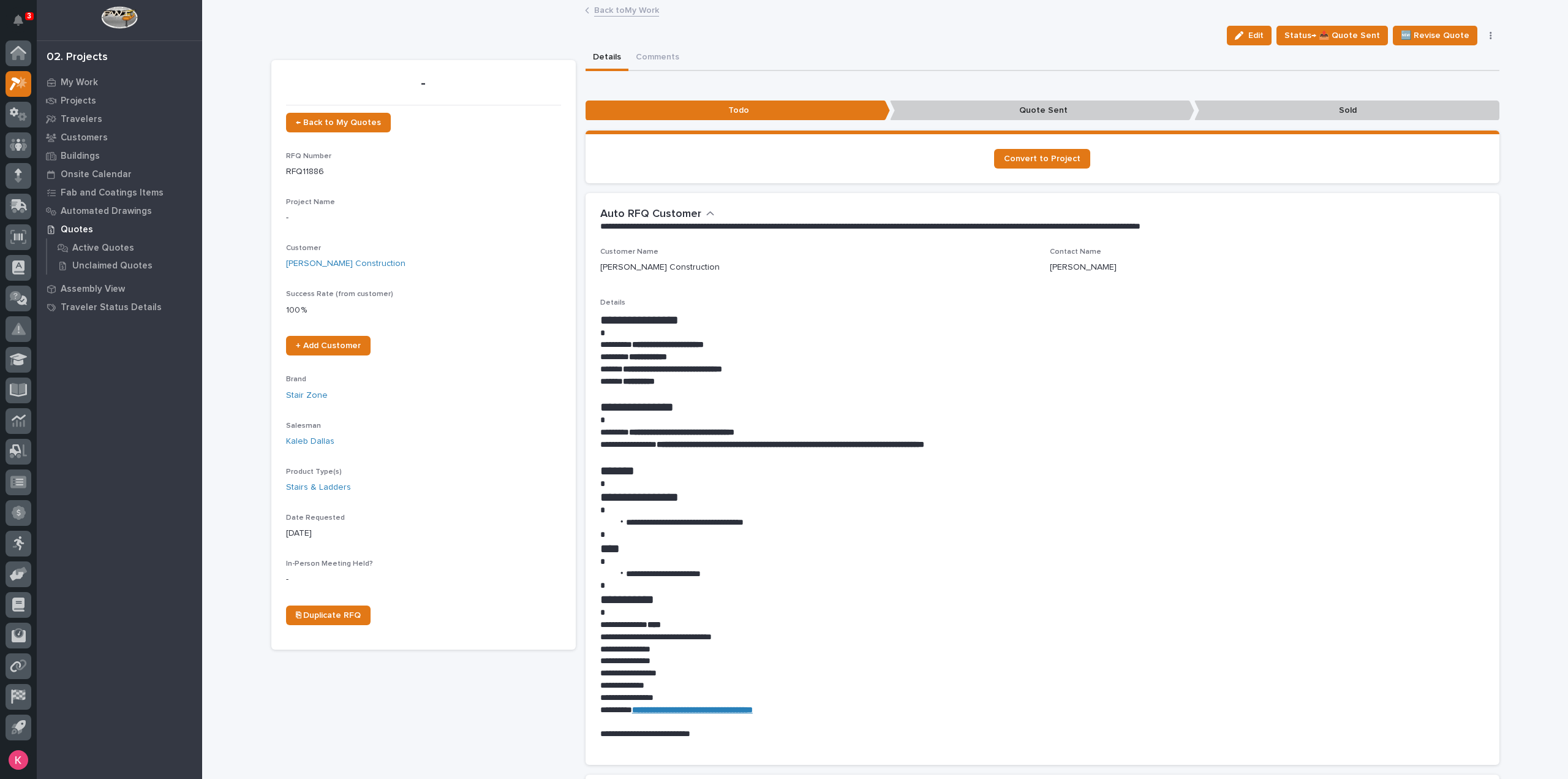
click at [624, 15] on link "Back to My Work" at bounding box center [627, 9] width 65 height 14
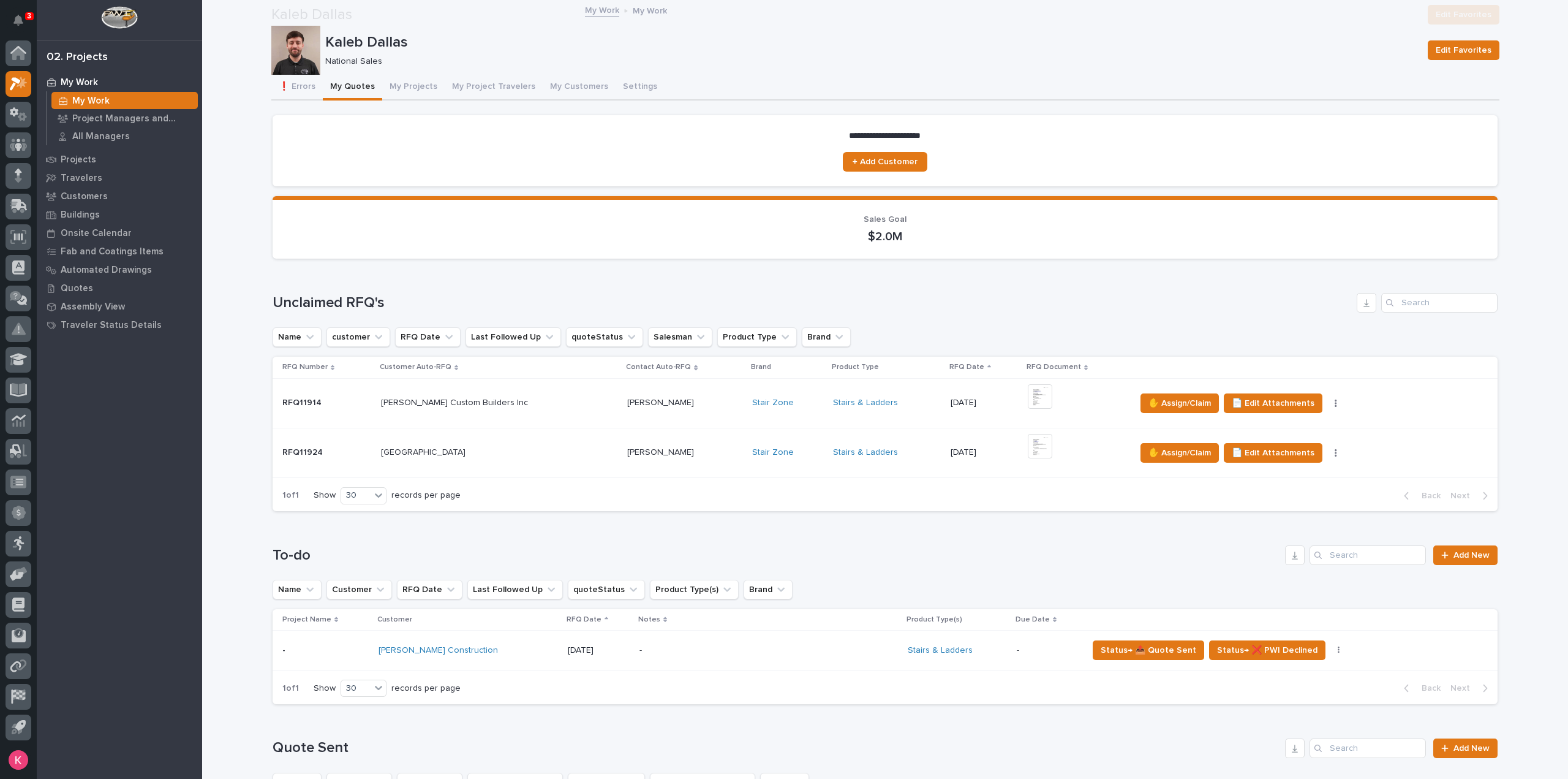
scroll to position [123, 0]
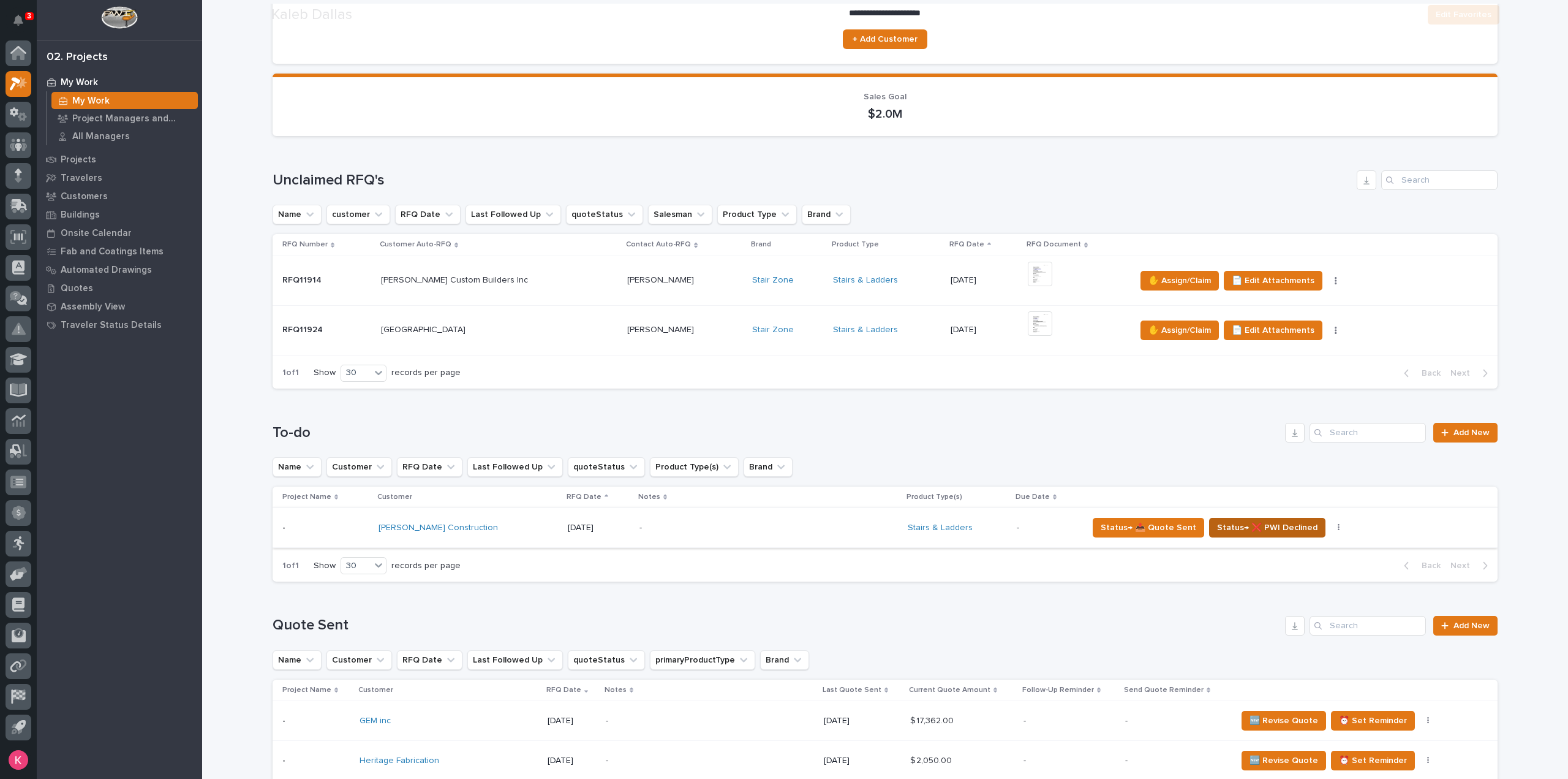
click at [1243, 519] on button "Status→ ❌ PWI Declined" at bounding box center [1267, 528] width 117 height 20
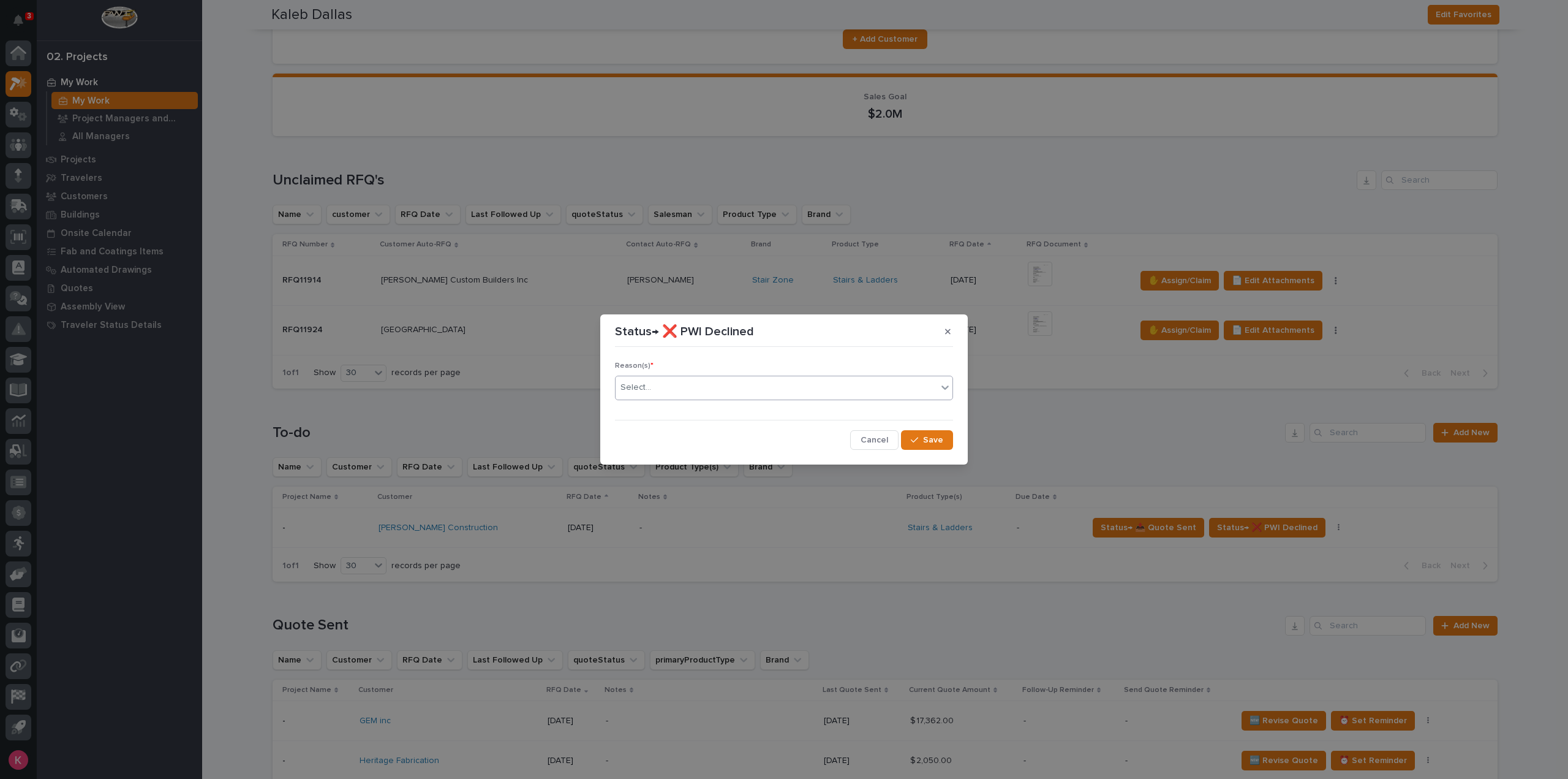
click at [710, 377] on div "Select..." at bounding box center [783, 388] width 338 height 25
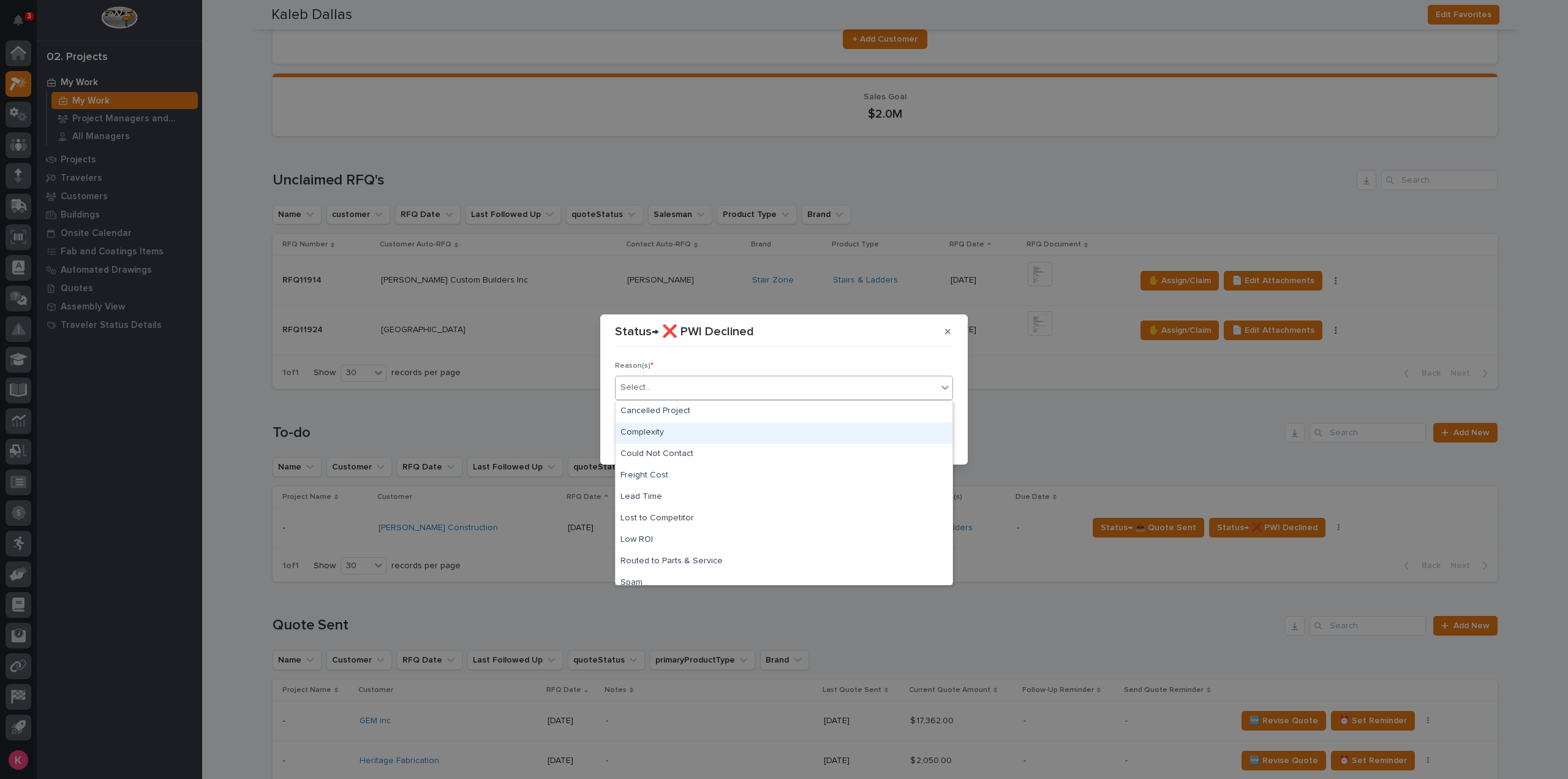
click at [675, 436] on div "Complexity" at bounding box center [784, 433] width 337 height 21
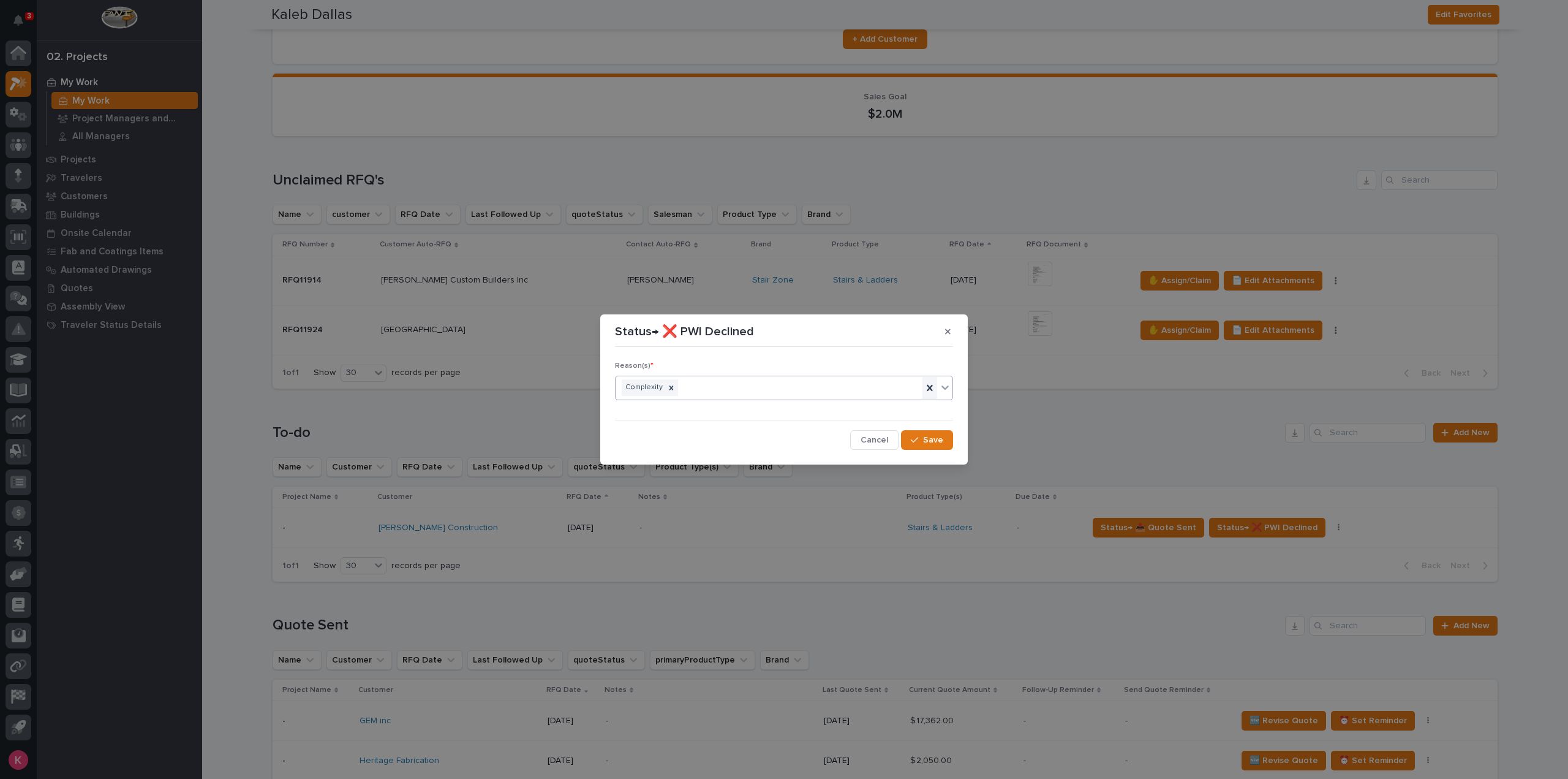
click at [932, 385] on icon at bounding box center [929, 387] width 5 height 6
click at [691, 394] on div "Select..." at bounding box center [776, 387] width 321 height 20
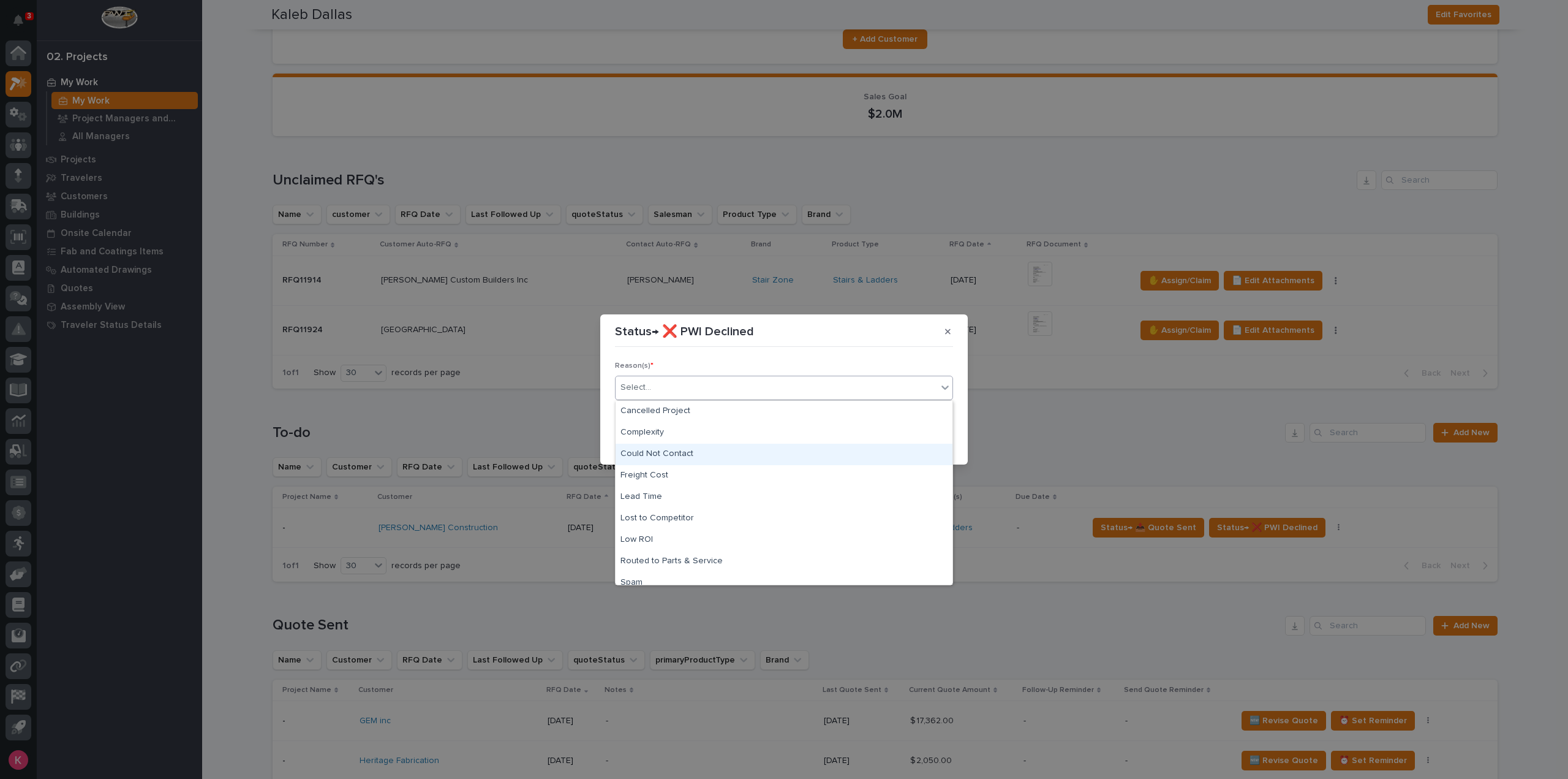
click at [693, 452] on div "Could Not Contact" at bounding box center [784, 454] width 337 height 21
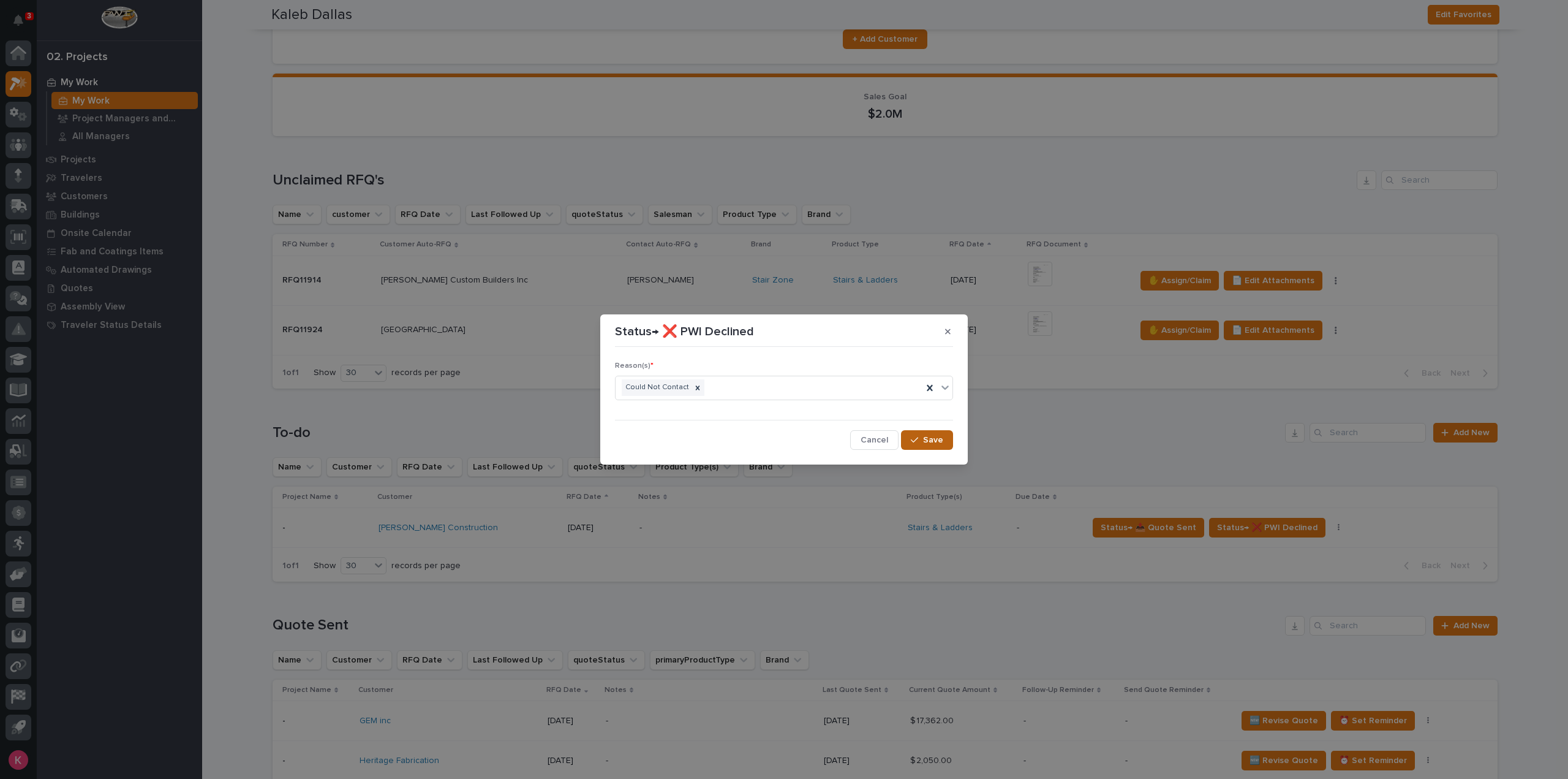
click at [916, 441] on icon "button" at bounding box center [914, 440] width 8 height 8
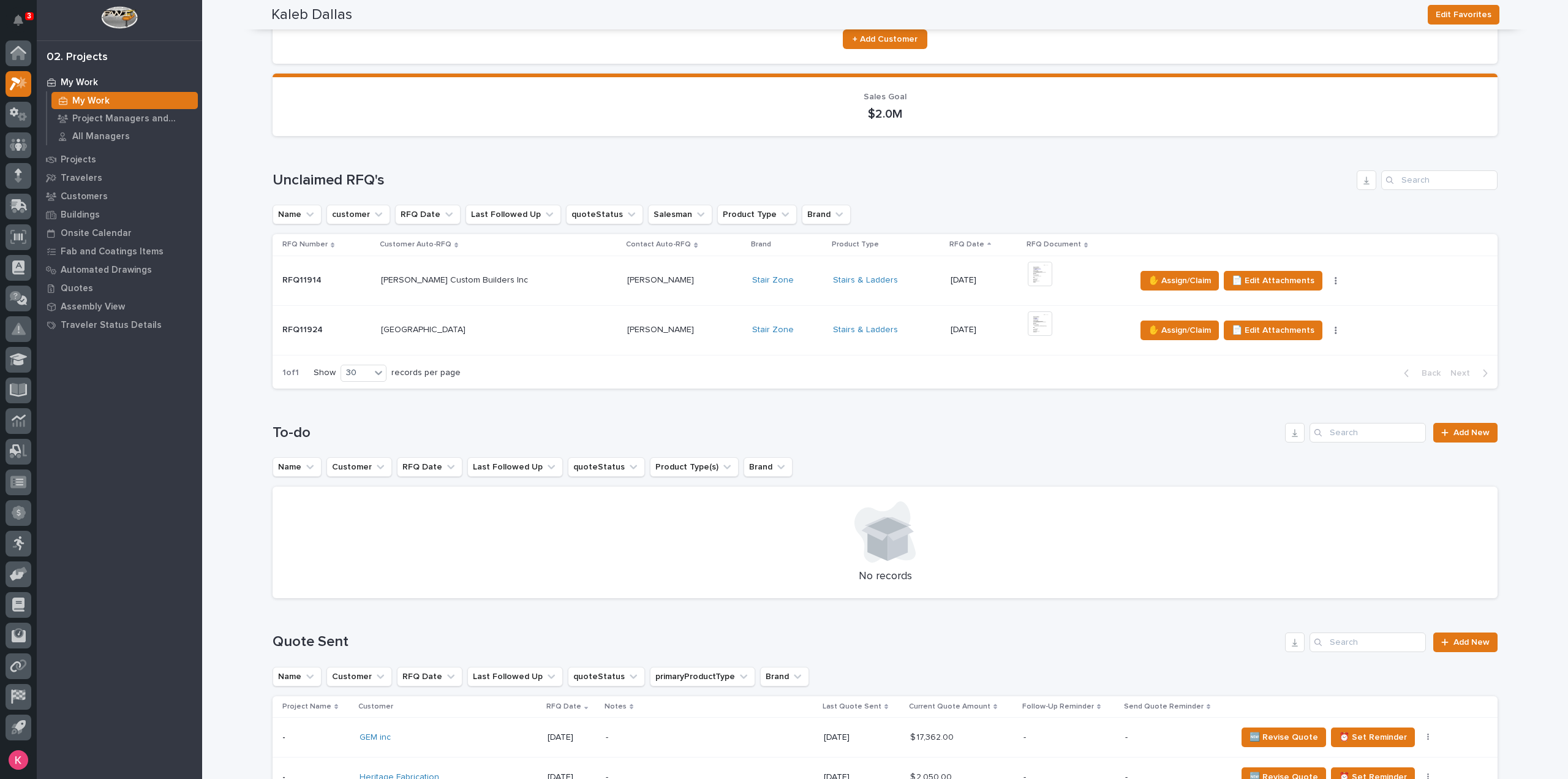
click at [880, 274] on div "Stairs & Ladders" at bounding box center [886, 280] width 108 height 20
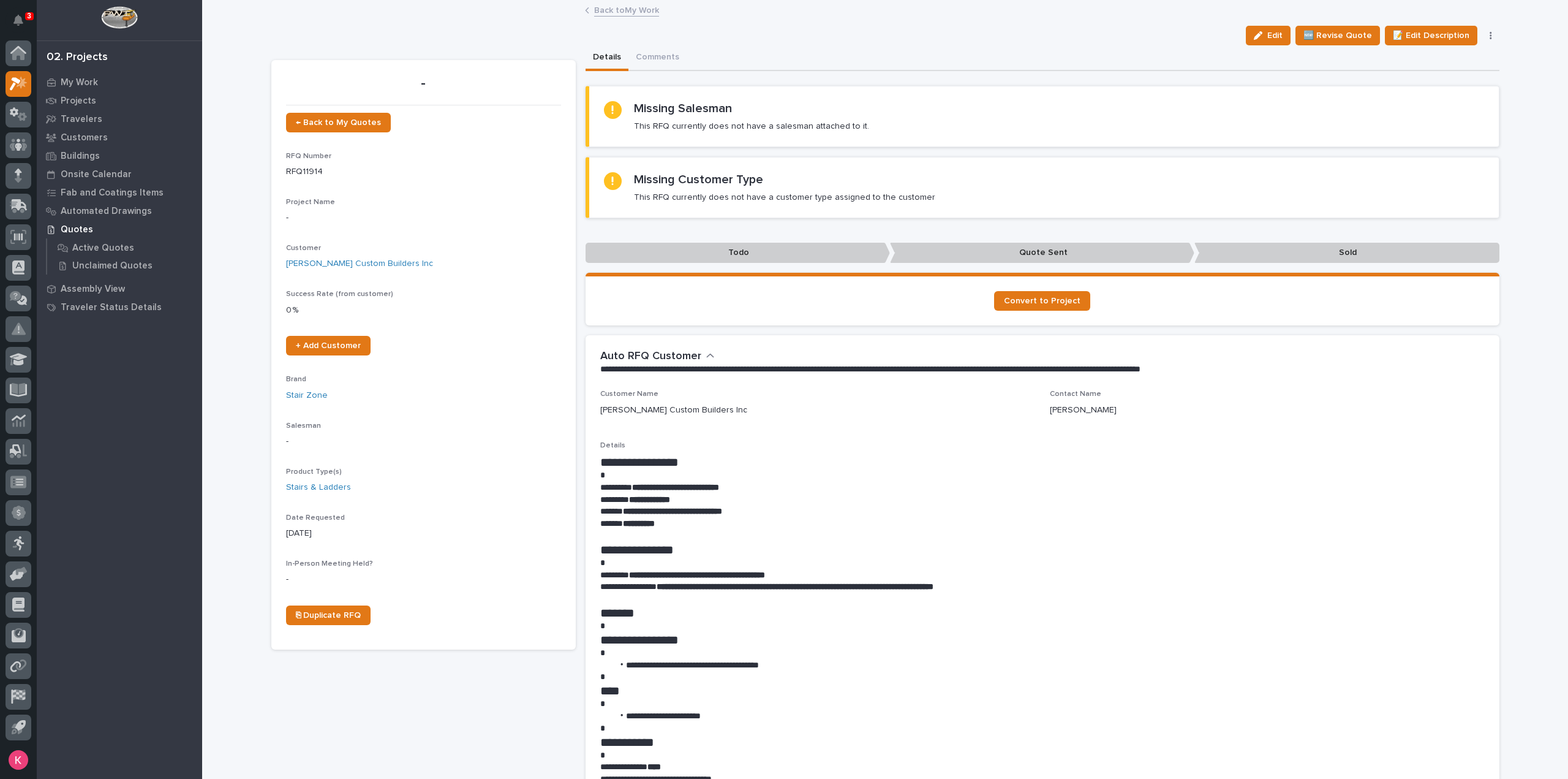
click at [617, 9] on link "Back to My Work" at bounding box center [627, 9] width 65 height 14
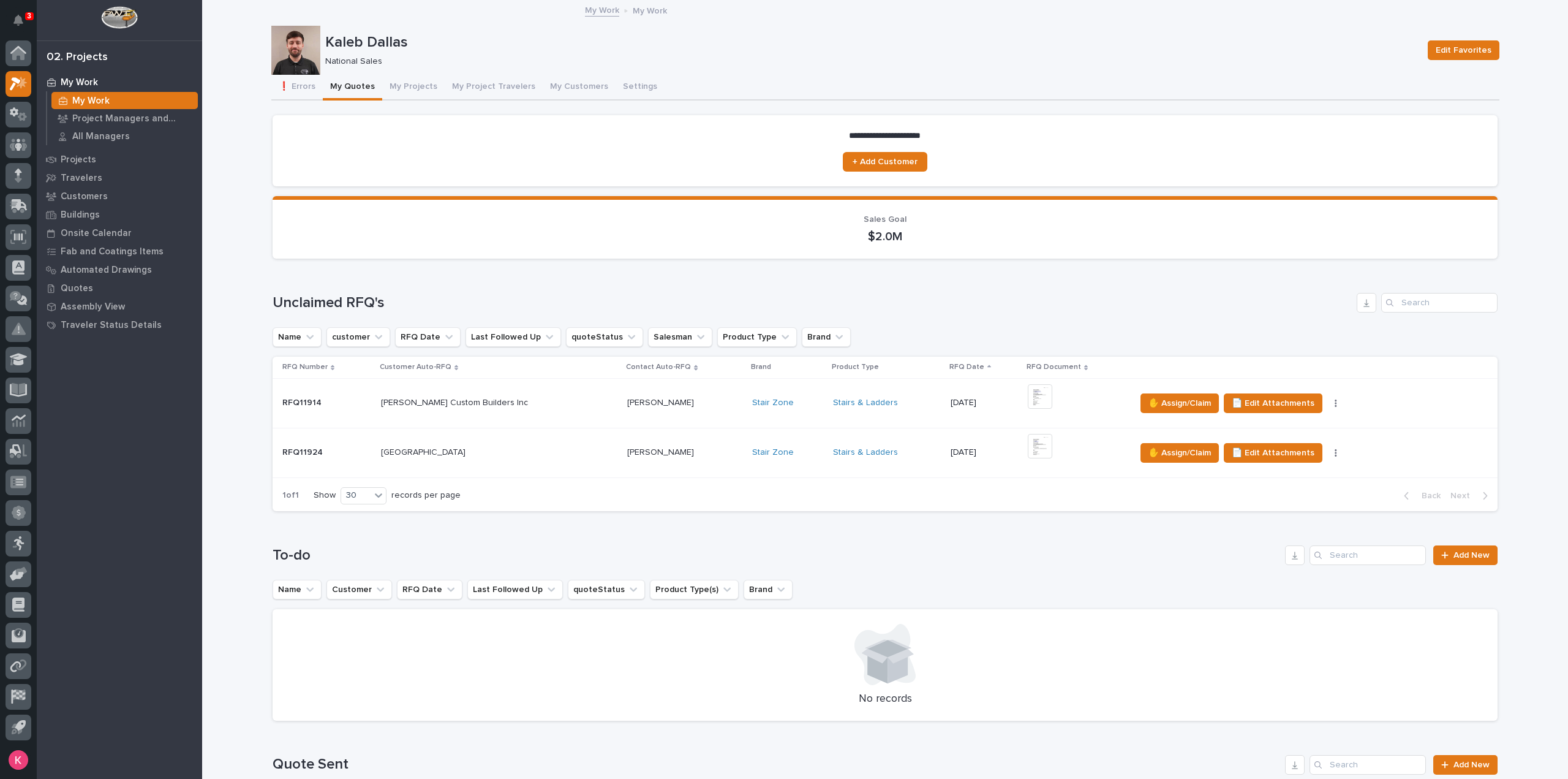
click at [771, 473] on td "Stair Zone" at bounding box center [787, 452] width 81 height 50
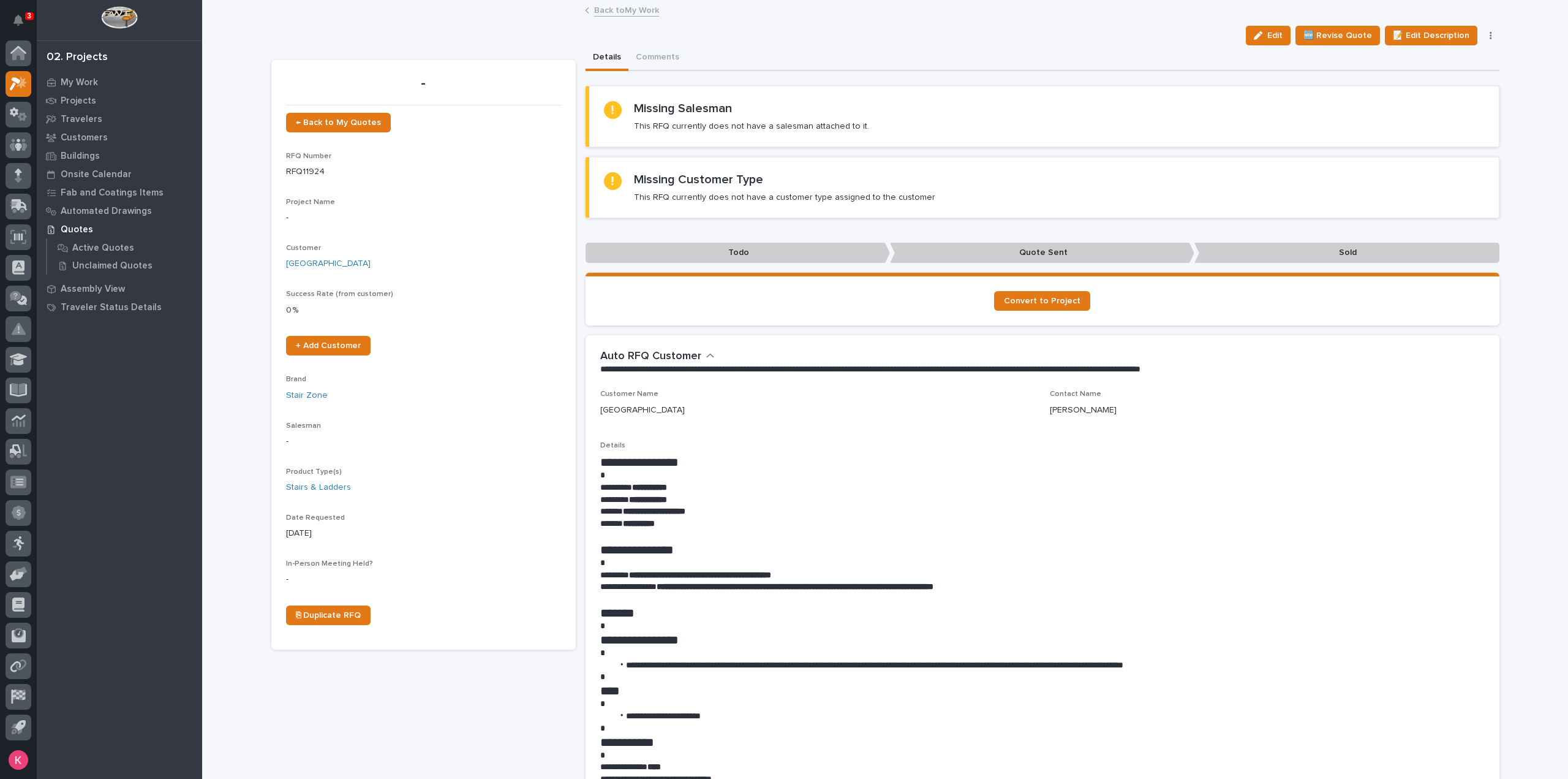
click at [647, 7] on link "Back to My Work" at bounding box center [627, 9] width 65 height 14
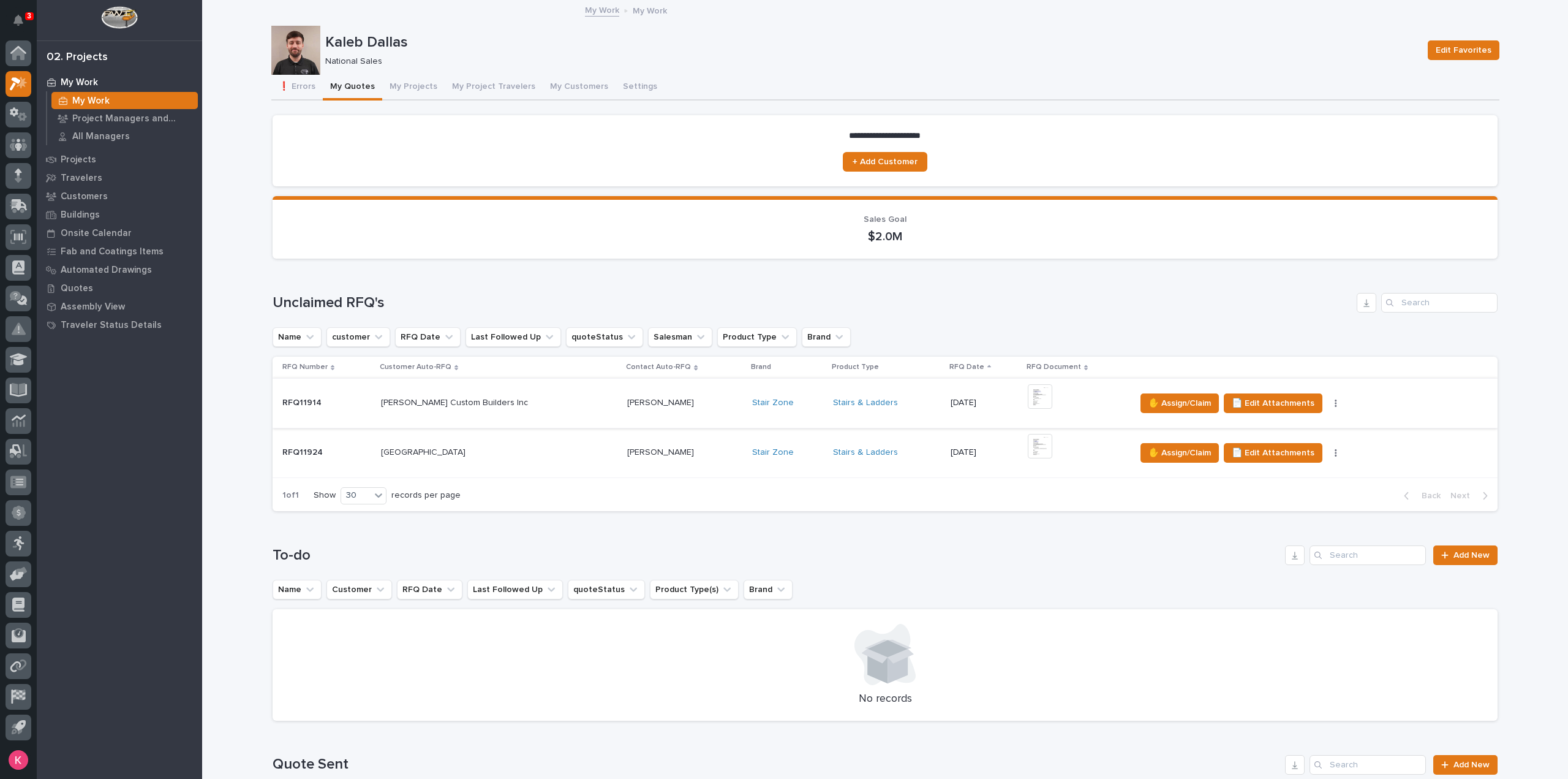
click at [1327, 403] on button "button" at bounding box center [1336, 403] width 17 height 8
click at [1243, 516] on div "Loading... Saving… Unclaimed RFQ's Name customer RFQ Date Last Followed Up quot…" at bounding box center [885, 394] width 1225 height 252
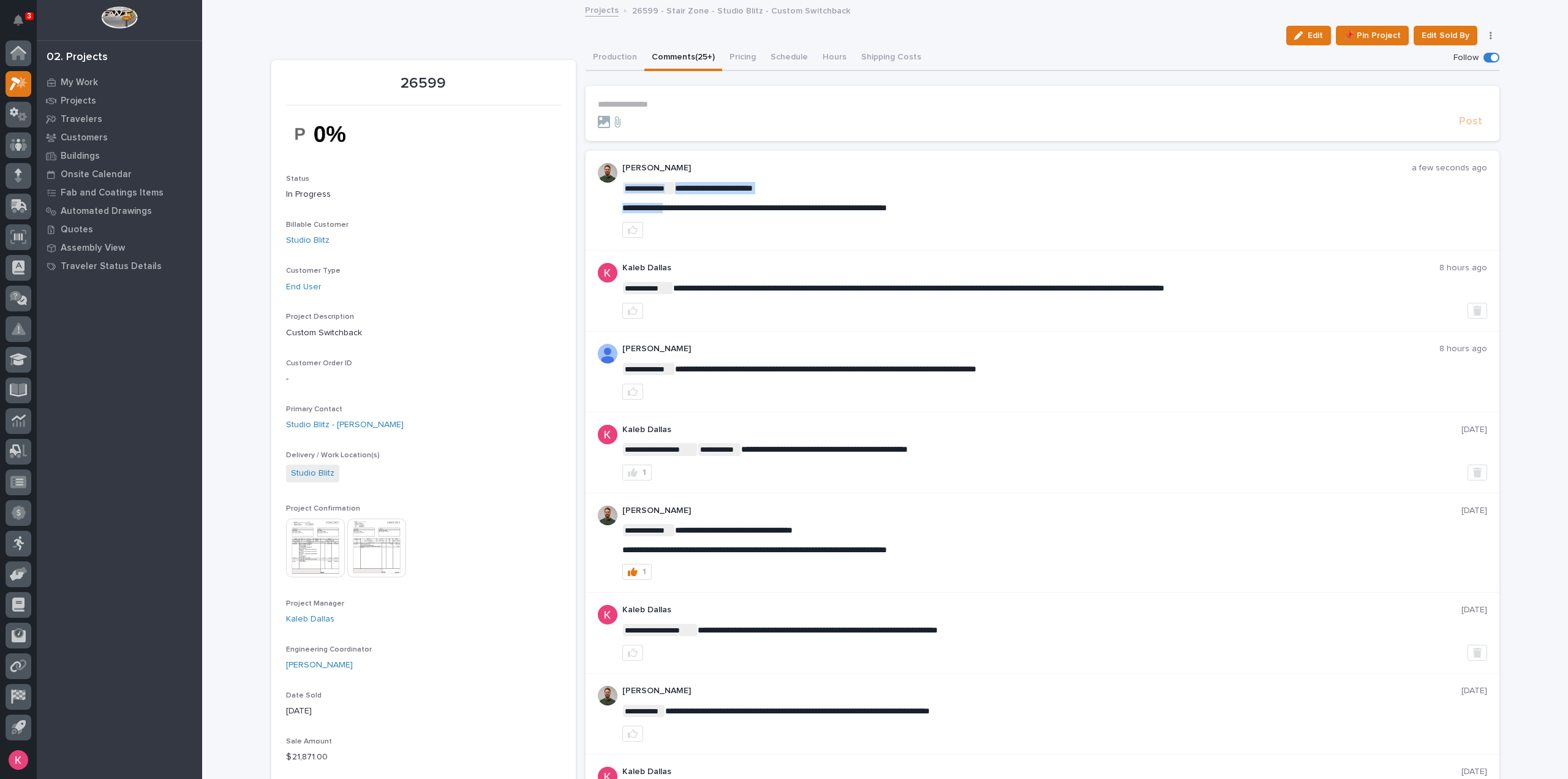
drag, startPoint x: 965, startPoint y: 212, endPoint x: 696, endPoint y: 210, distance: 269.0
click at [676, 208] on div "**********" at bounding box center [1054, 200] width 865 height 75
drag, startPoint x: 696, startPoint y: 210, endPoint x: 702, endPoint y: 211, distance: 6.1
click at [697, 210] on span "**********" at bounding box center [755, 207] width 265 height 8
click at [887, 208] on span "**********" at bounding box center [755, 207] width 265 height 8
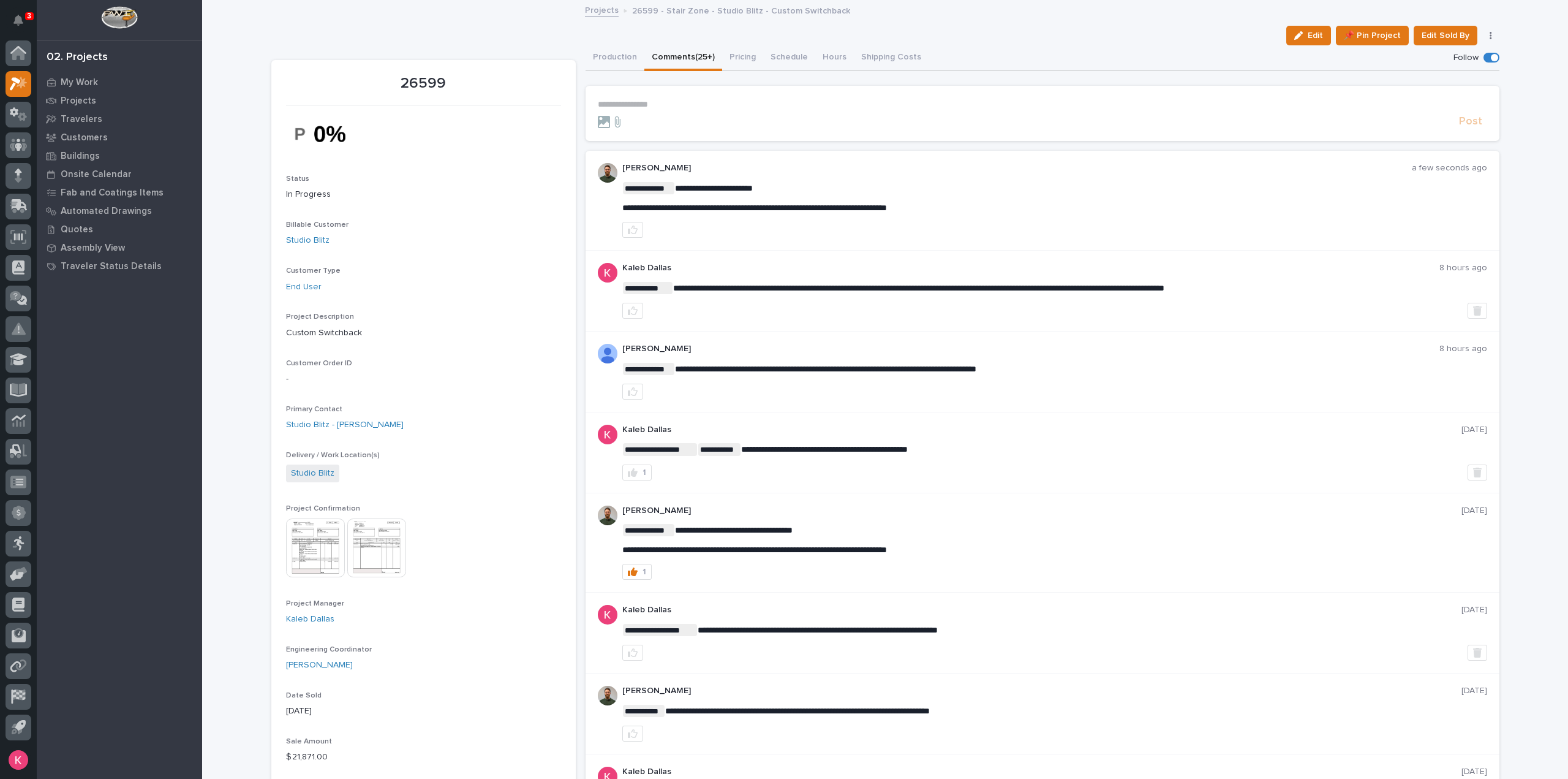
click at [944, 225] on div at bounding box center [1054, 230] width 865 height 16
drag, startPoint x: 951, startPoint y: 232, endPoint x: 953, endPoint y: 216, distance: 16.1
click at [950, 232] on div at bounding box center [1054, 230] width 865 height 16
drag, startPoint x: 969, startPoint y: 202, endPoint x: 588, endPoint y: 199, distance: 381.0
click at [588, 199] on div "**********" at bounding box center [1042, 200] width 913 height 100
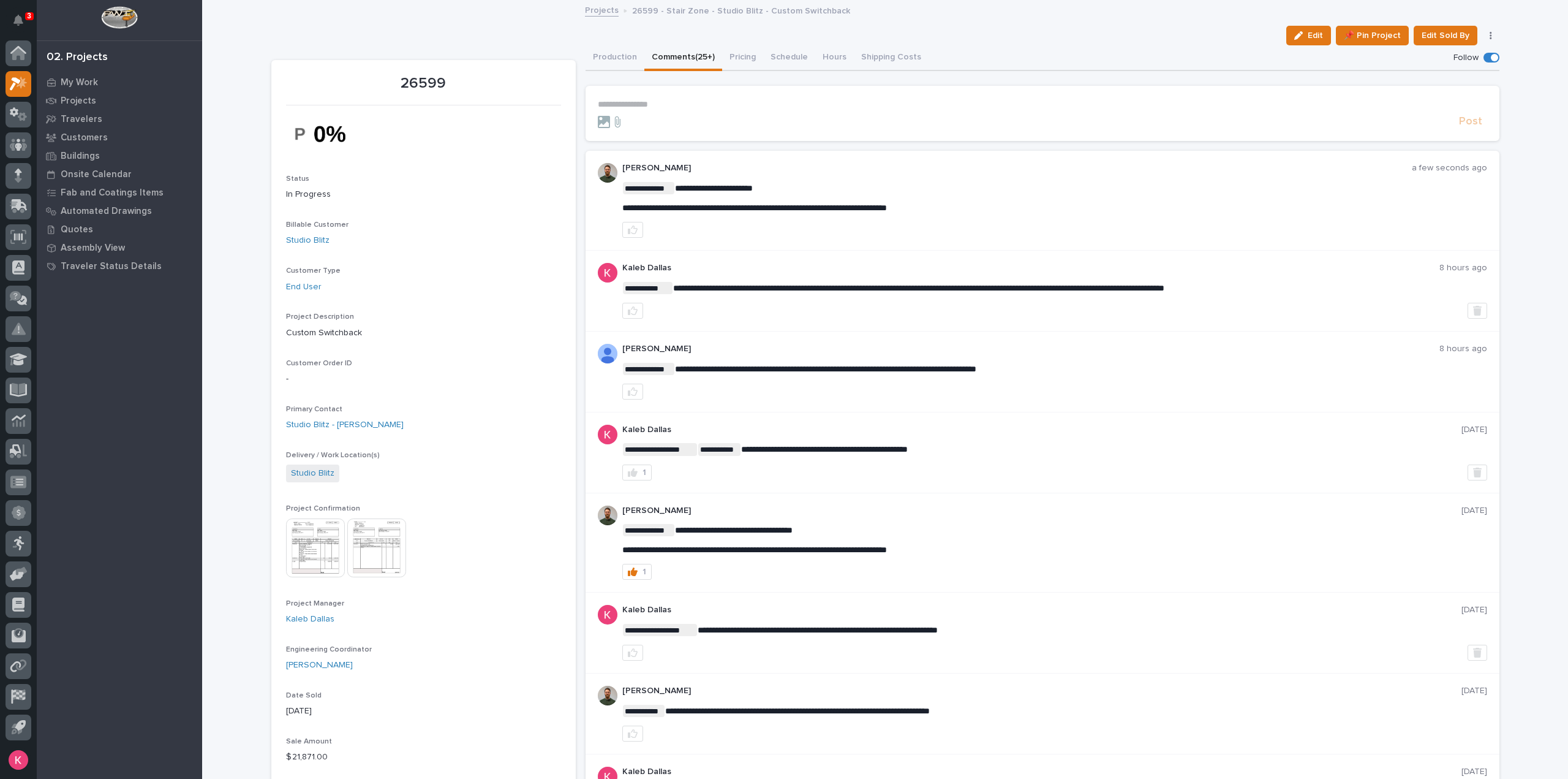
click at [810, 257] on div "**********" at bounding box center [1042, 291] width 913 height 81
drag, startPoint x: 978, startPoint y: 207, endPoint x: 612, endPoint y: 209, distance: 366.0
click at [612, 209] on div "**********" at bounding box center [1042, 200] width 913 height 100
copy span "**********"
click at [628, 231] on icon "button" at bounding box center [632, 230] width 10 height 8
